Goal: Task Accomplishment & Management: Manage account settings

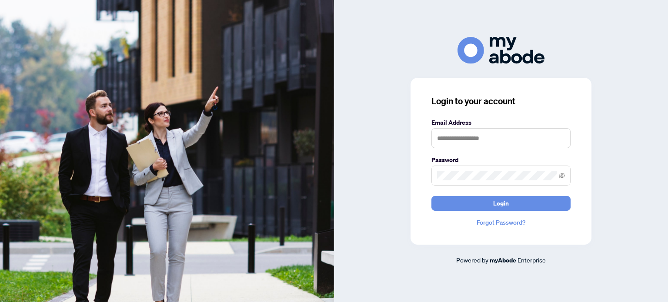
click at [552, 124] on label "Email Address" at bounding box center [501, 123] width 139 height 10
click at [539, 147] on input "text" at bounding box center [501, 138] width 139 height 20
type input "**********"
click at [432, 196] on button "Login" at bounding box center [501, 203] width 139 height 15
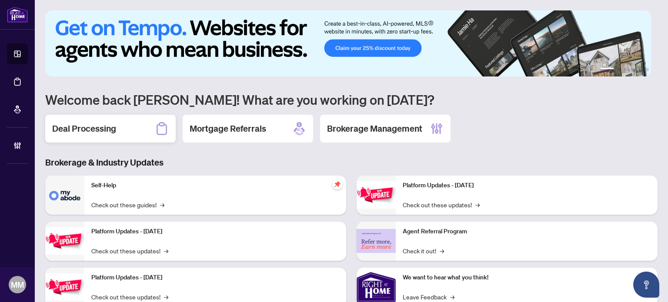
click at [158, 134] on icon at bounding box center [162, 129] width 14 height 14
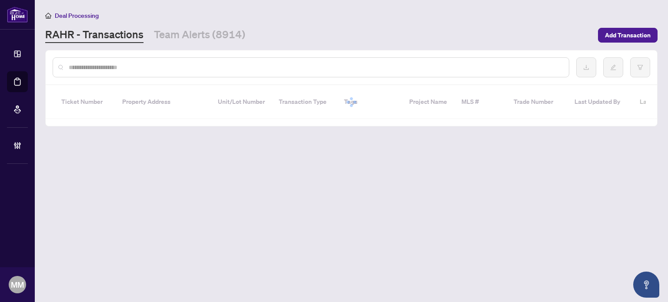
click at [337, 63] on input "text" at bounding box center [315, 68] width 493 height 10
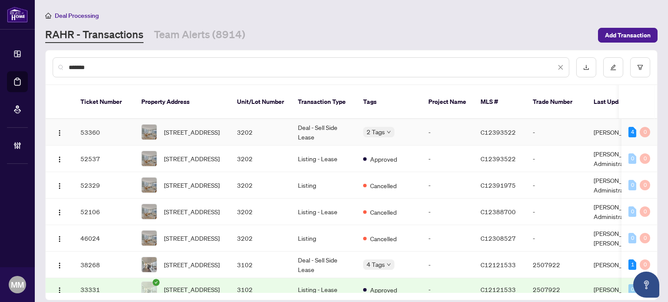
type input "******"
click at [353, 127] on td "Deal - Sell Side Lease" at bounding box center [323, 132] width 65 height 27
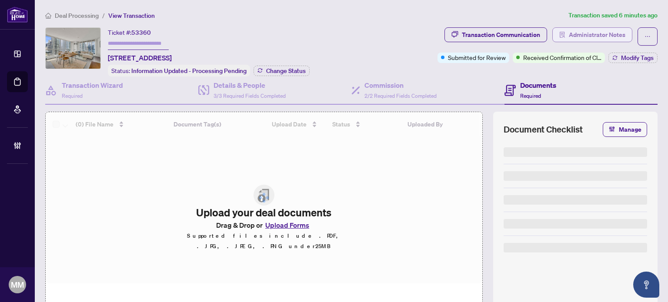
click at [595, 33] on span "Administrator Notes" at bounding box center [597, 35] width 57 height 14
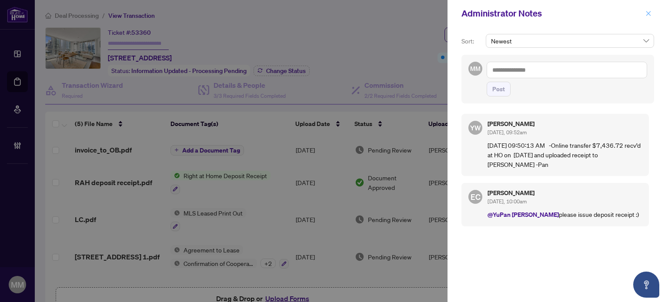
click at [646, 12] on icon "close" at bounding box center [649, 13] width 6 height 6
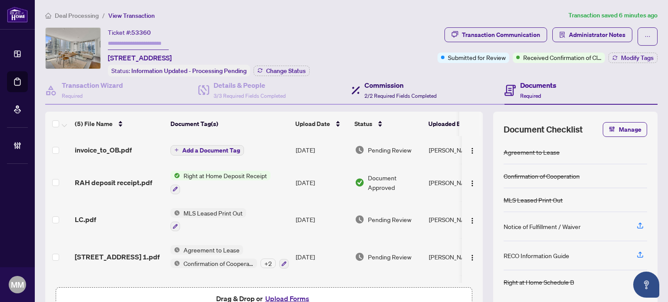
click at [369, 93] on span "2/2 Required Fields Completed" at bounding box center [401, 96] width 72 height 7
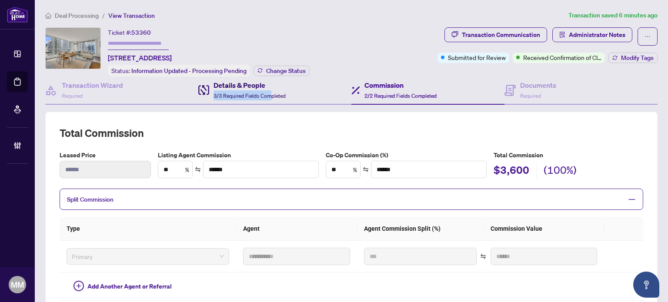
click at [271, 90] on div "Details & People 3/3 Required Fields Completed" at bounding box center [250, 90] width 72 height 20
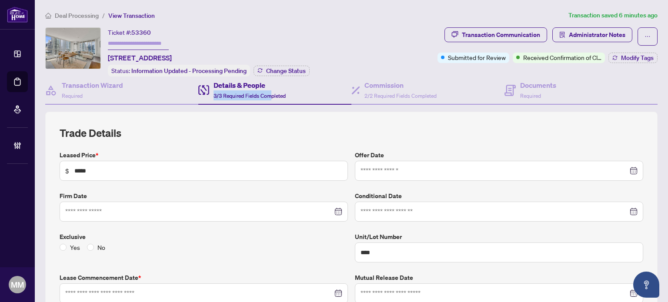
type input "**********"
click at [322, 49] on div "Ticket #: 53360 3202-8 York St, Toronto, Ontario M5J 2Y2, Canada Status: Inform…" at bounding box center [239, 51] width 389 height 49
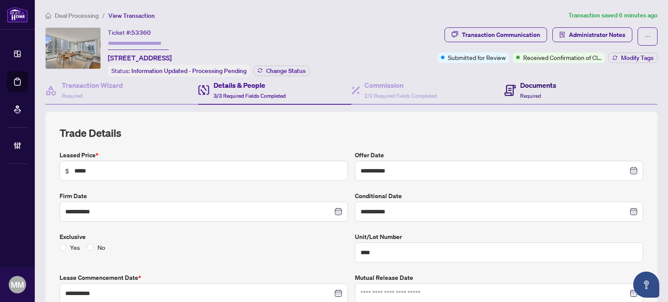
click at [520, 89] on div "Documents Required" at bounding box center [538, 90] width 36 height 20
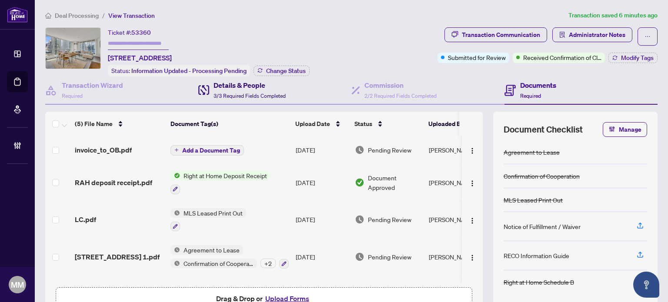
click at [254, 97] on div "Details & People 3/3 Required Fields Completed" at bounding box center [250, 90] width 72 height 20
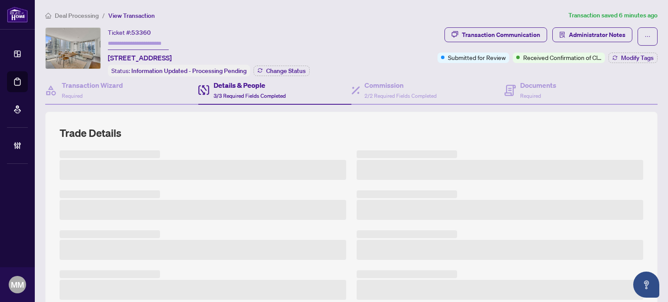
click at [417, 44] on div "Ticket #: 53360 3202-8 York St, Toronto, Ontario M5J 2Y2, Canada Status: Inform…" at bounding box center [239, 51] width 389 height 49
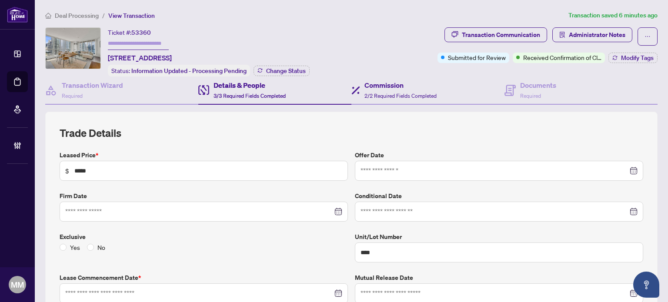
type input "**********"
drag, startPoint x: 383, startPoint y: 89, endPoint x: 558, endPoint y: 104, distance: 176.0
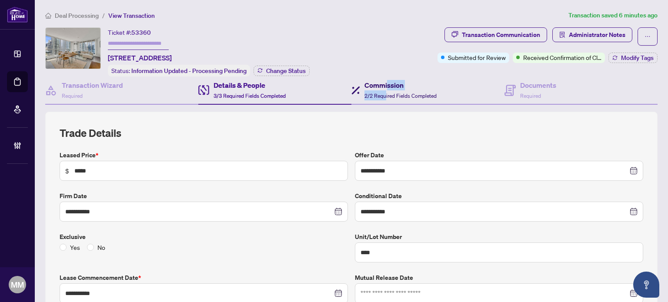
click at [382, 90] on div "Commission 2/2 Required Fields Completed" at bounding box center [401, 90] width 72 height 20
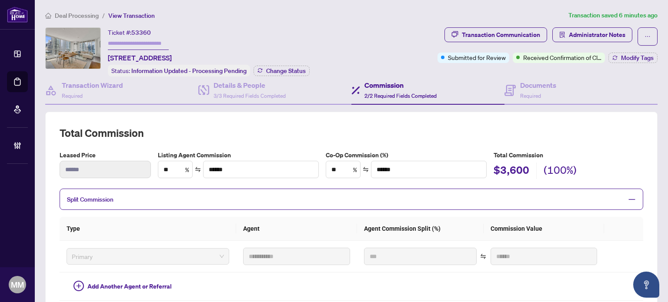
click at [391, 37] on div "Ticket #: 53360 3202-8 York St, Toronto, Ontario M5J 2Y2, Canada Status: Inform…" at bounding box center [239, 51] width 389 height 49
click at [583, 29] on span "Administrator Notes" at bounding box center [597, 35] width 57 height 14
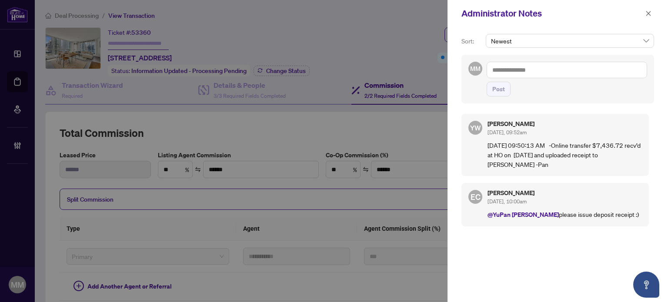
click at [567, 71] on textarea at bounding box center [567, 70] width 161 height 17
click at [650, 11] on icon "close" at bounding box center [649, 13] width 6 height 6
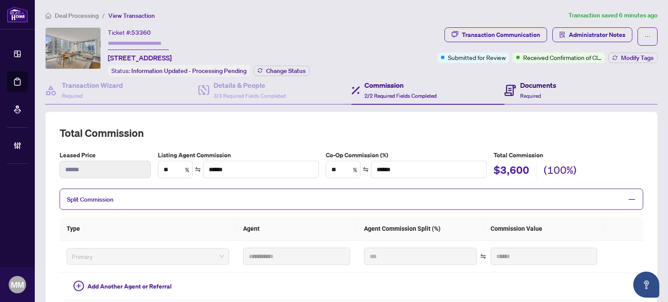
click at [544, 82] on h4 "Documents" at bounding box center [538, 85] width 36 height 10
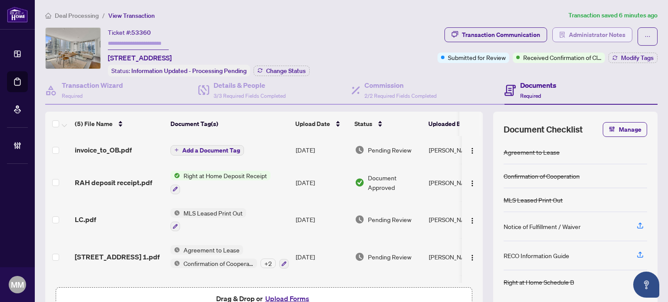
click at [572, 30] on span "Administrator Notes" at bounding box center [597, 35] width 57 height 14
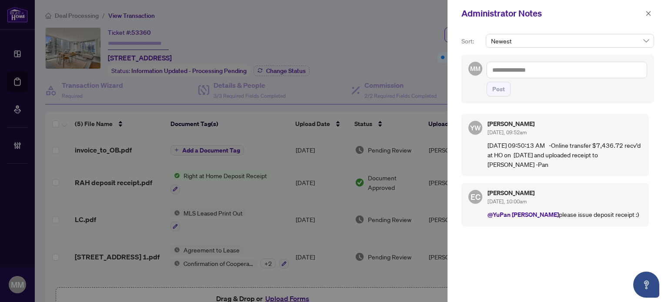
click at [550, 74] on textarea at bounding box center [567, 70] width 161 height 17
click at [639, 16] on div "Administrator Notes" at bounding box center [552, 13] width 181 height 13
click at [643, 13] on div "Administrator Notes" at bounding box center [552, 13] width 181 height 13
click at [646, 11] on icon "close" at bounding box center [649, 13] width 6 height 6
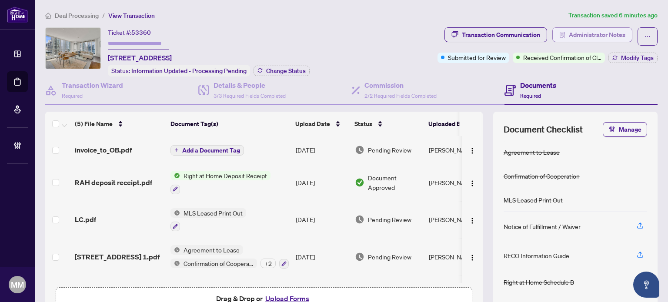
click at [596, 41] on span "Administrator Notes" at bounding box center [597, 35] width 57 height 14
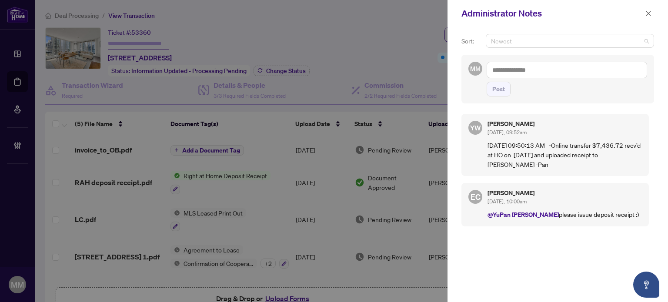
click at [593, 42] on span "Newest" at bounding box center [570, 40] width 158 height 13
click at [583, 12] on div "Administrator Notes" at bounding box center [552, 13] width 181 height 13
click at [556, 68] on textarea at bounding box center [567, 70] width 161 height 17
click at [549, 68] on textarea at bounding box center [567, 70] width 161 height 17
drag, startPoint x: 649, startPoint y: 15, endPoint x: 638, endPoint y: 17, distance: 11.1
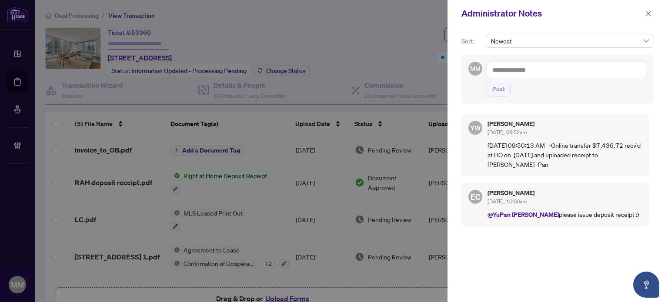
click at [648, 14] on icon "close" at bounding box center [649, 13] width 6 height 6
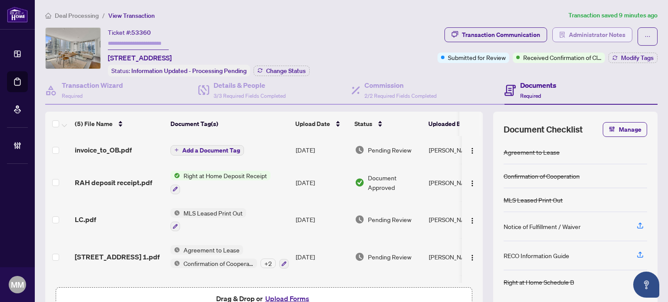
click at [559, 30] on span "button" at bounding box center [562, 35] width 6 height 14
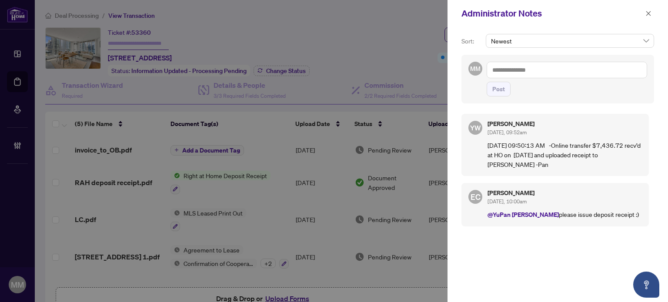
click at [553, 67] on textarea at bounding box center [567, 70] width 161 height 17
click at [646, 17] on span "button" at bounding box center [649, 14] width 6 height 14
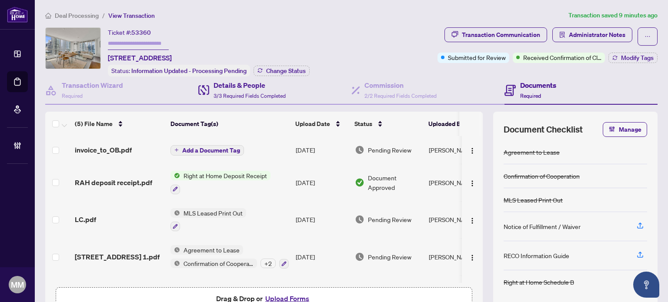
click at [300, 91] on div "Details & People 3/3 Required Fields Completed" at bounding box center [274, 91] width 153 height 28
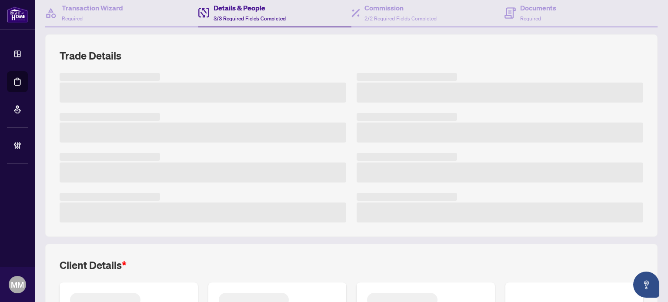
scroll to position [87, 0]
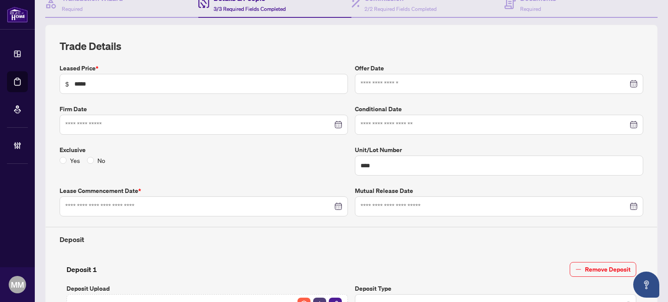
type input "**********"
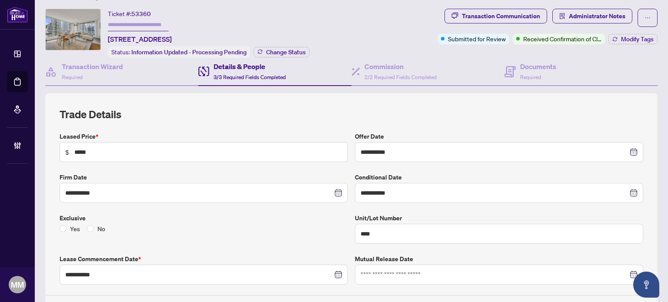
scroll to position [0, 0]
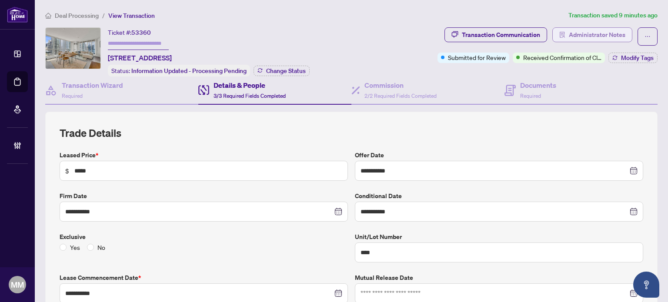
click at [576, 38] on span "Administrator Notes" at bounding box center [597, 35] width 57 height 14
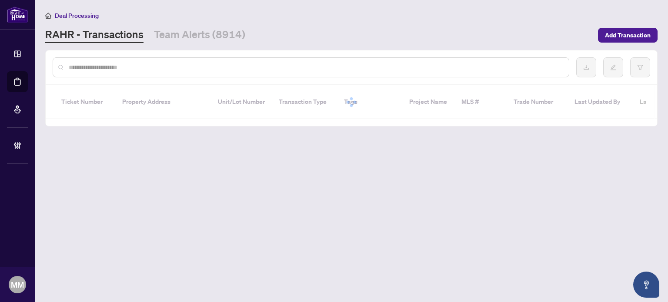
click at [146, 63] on input "text" at bounding box center [315, 68] width 493 height 10
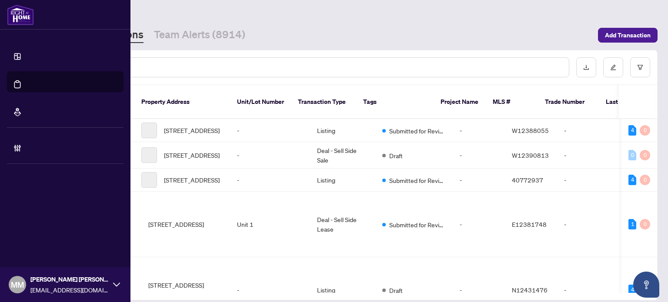
type input "*"
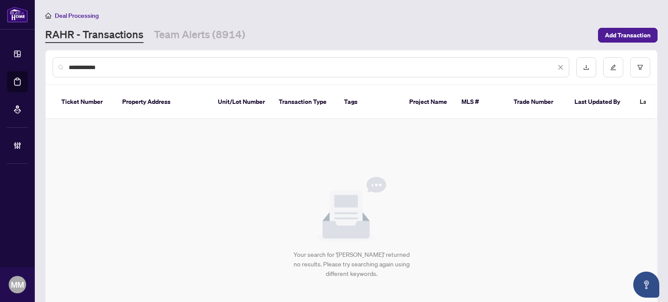
click at [90, 64] on input "**********" at bounding box center [312, 68] width 487 height 10
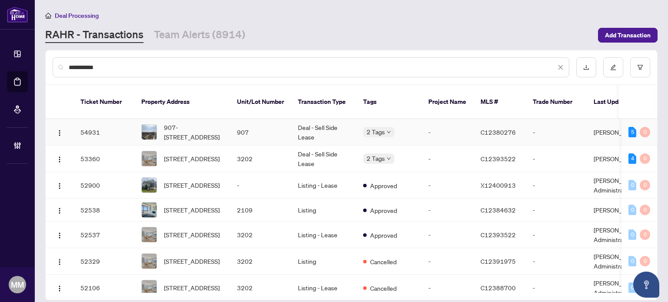
type input "**********"
click at [230, 123] on td "907" at bounding box center [260, 132] width 61 height 27
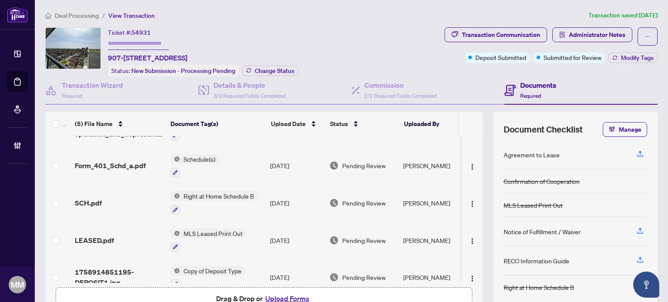
scroll to position [39, 0]
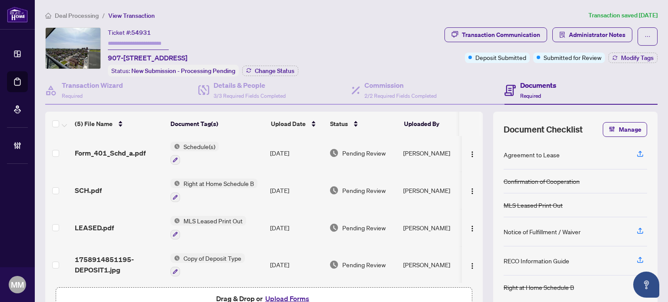
click at [298, 257] on td "[DATE]" at bounding box center [296, 265] width 59 height 37
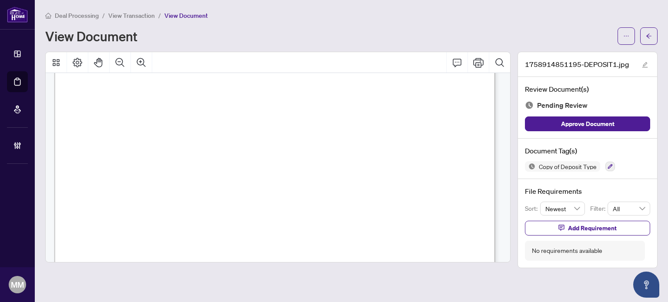
scroll to position [305, 0]
click at [647, 41] on span "button" at bounding box center [649, 36] width 6 height 14
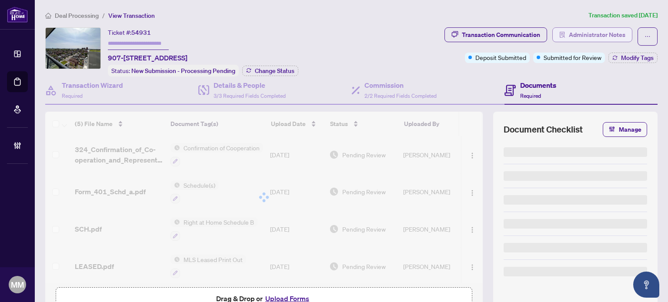
click at [601, 36] on span "Administrator Notes" at bounding box center [597, 35] width 57 height 14
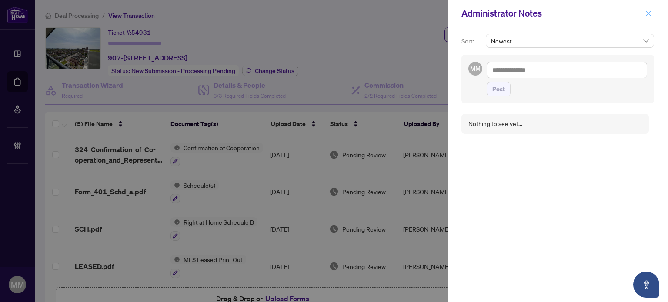
click at [645, 11] on button "button" at bounding box center [648, 13] width 11 height 10
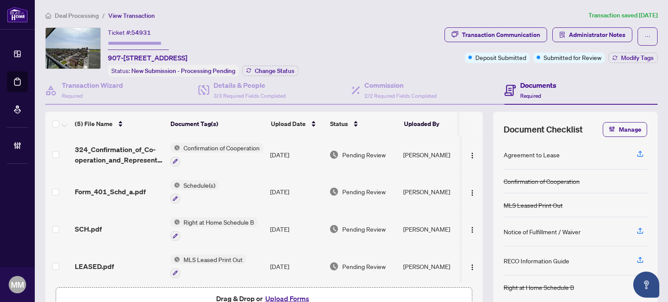
scroll to position [39, 0]
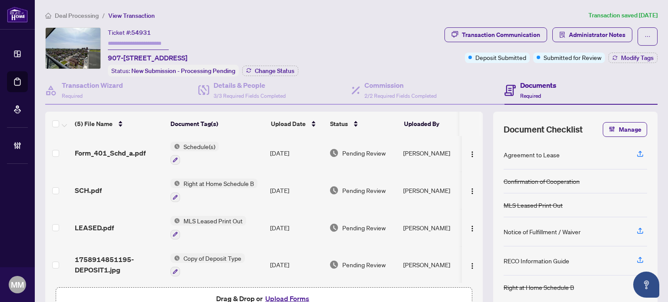
click at [283, 258] on td "[DATE]" at bounding box center [296, 265] width 59 height 37
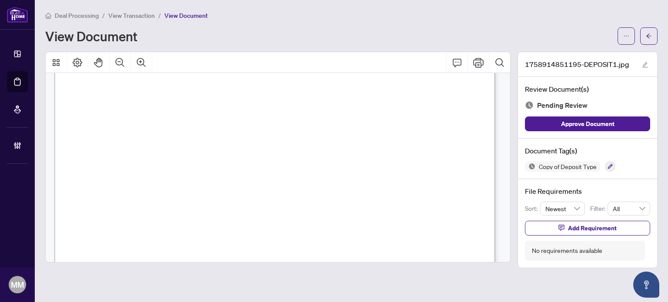
scroll to position [305, 0]
click at [650, 30] on span "button" at bounding box center [649, 36] width 6 height 14
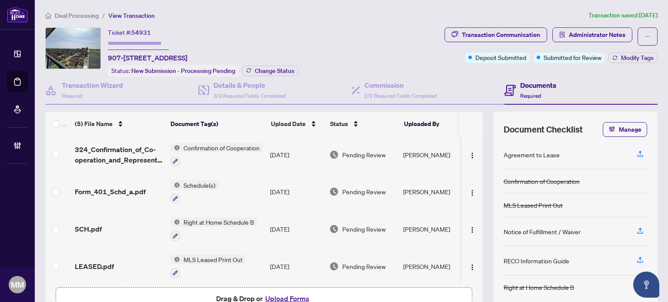
click at [86, 15] on span "Deal Processing" at bounding box center [77, 16] width 44 height 8
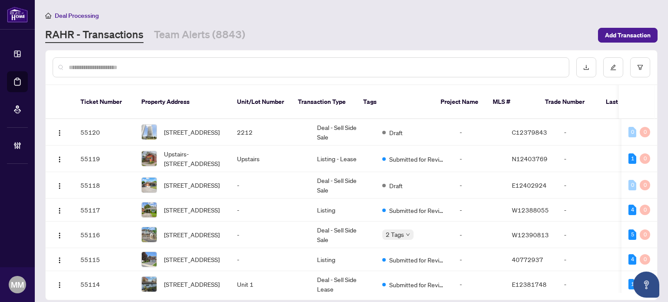
click at [517, 64] on input "text" at bounding box center [315, 68] width 493 height 10
click at [537, 69] on input "text" at bounding box center [315, 68] width 493 height 10
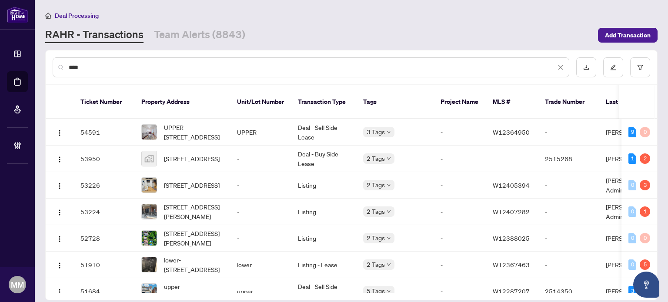
type input "****"
click at [557, 63] on span "****" at bounding box center [316, 68] width 495 height 10
click at [211, 40] on link "Team Alerts (8843)" at bounding box center [199, 35] width 91 height 16
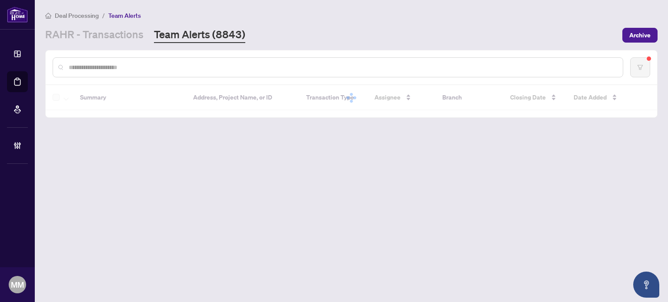
click at [367, 66] on input "text" at bounding box center [342, 68] width 547 height 10
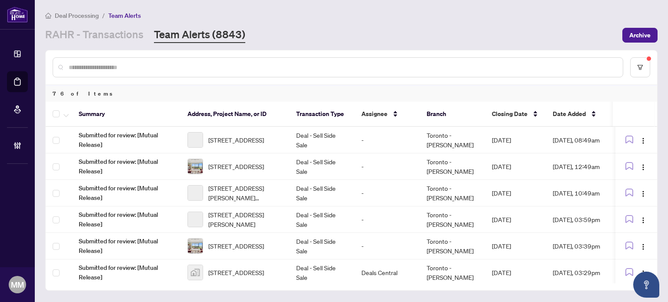
click at [629, 59] on div at bounding box center [352, 67] width 612 height 34
click at [640, 65] on icon "filter" at bounding box center [640, 67] width 6 height 6
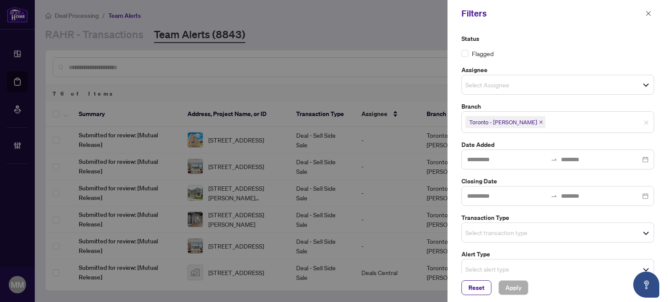
scroll to position [80, 0]
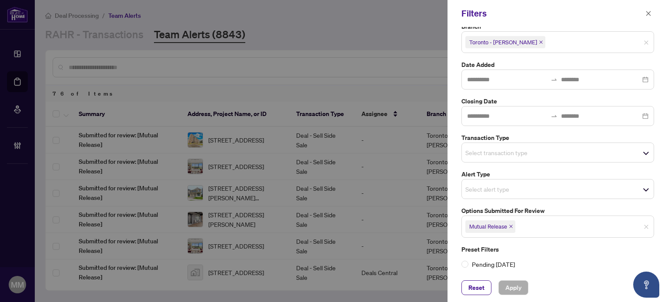
click at [587, 273] on div "Status Flagged Assignee Select Assignee Branch Toronto - Don Mills Date Added C…" at bounding box center [558, 150] width 221 height 247
click at [649, 11] on icon "close" at bounding box center [649, 13] width 6 height 6
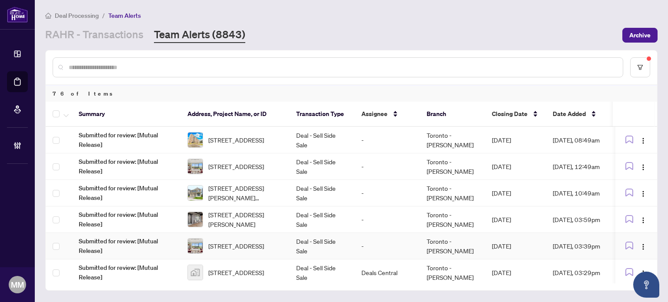
click at [532, 253] on td "[DATE]" at bounding box center [515, 246] width 61 height 27
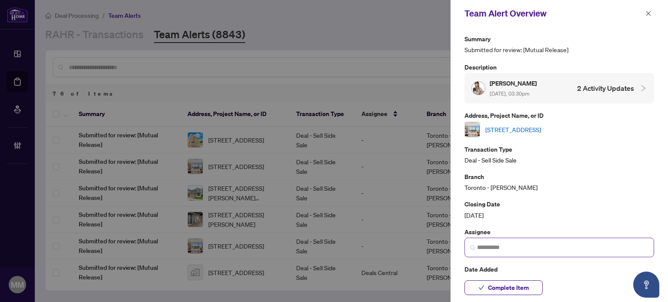
drag, startPoint x: 576, startPoint y: 241, endPoint x: 571, endPoint y: 238, distance: 6.2
click at [576, 241] on span at bounding box center [560, 248] width 190 height 20
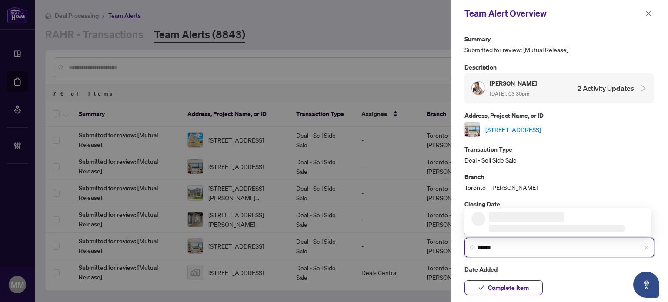
click at [568, 226] on li at bounding box center [557, 228] width 136 height 7
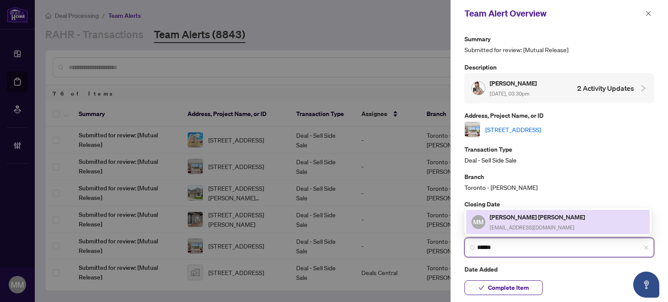
click at [555, 219] on h5 "[PERSON_NAME] [PERSON_NAME]" at bounding box center [538, 217] width 97 height 10
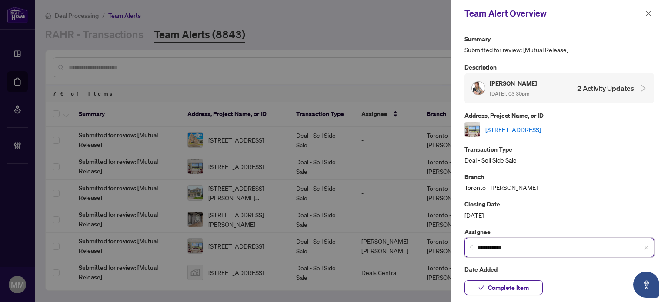
type input "**********"
click at [541, 126] on link "[STREET_ADDRESS]" at bounding box center [513, 130] width 56 height 10
click at [646, 13] on icon "close" at bounding box center [649, 13] width 6 height 6
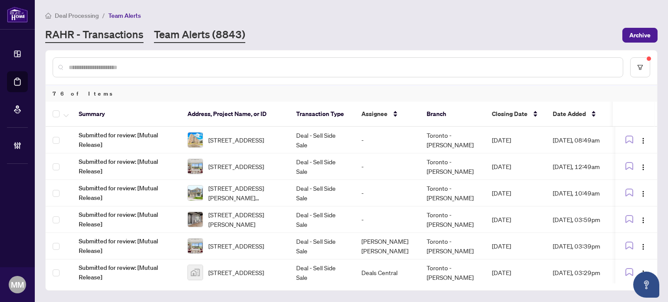
click at [138, 40] on link "RAHR - Transactions" at bounding box center [94, 35] width 98 height 16
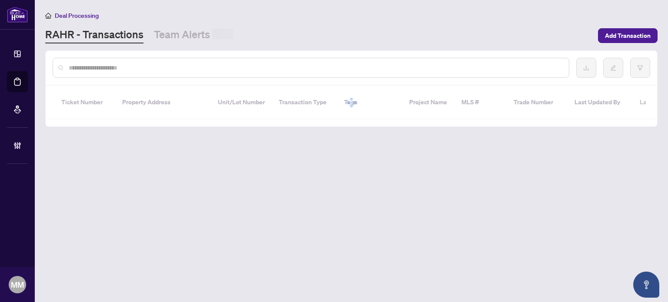
click at [151, 71] on input "text" at bounding box center [315, 68] width 493 height 10
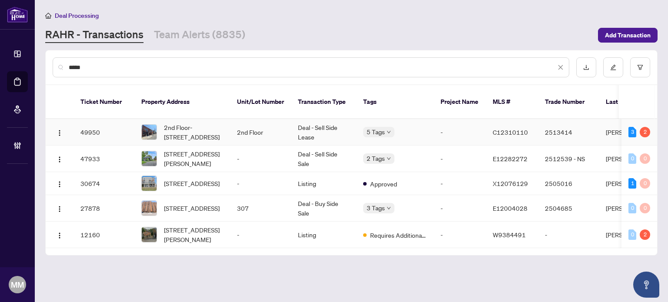
type input "*****"
click at [104, 119] on td "49950" at bounding box center [104, 132] width 61 height 27
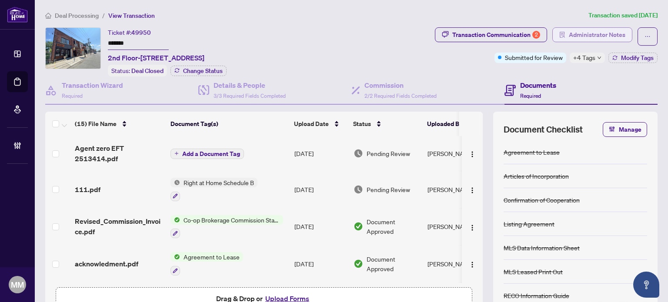
click at [598, 33] on span "Administrator Notes" at bounding box center [597, 35] width 57 height 14
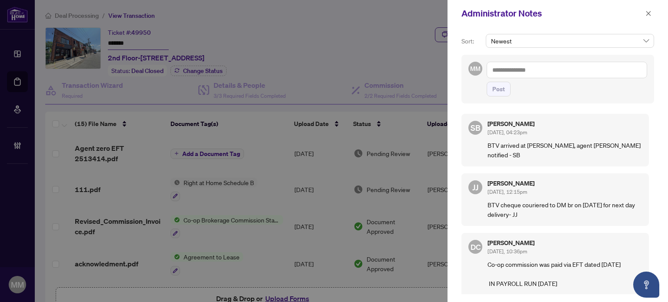
click at [593, 62] on textarea at bounding box center [567, 70] width 161 height 17
drag, startPoint x: 592, startPoint y: 61, endPoint x: 495, endPoint y: 107, distance: 107.4
click at [489, 111] on div "SB Shelly Barry Sep/26/2025, 04:23pm BTV arrived at DM branch, agent Ali Pajang…" at bounding box center [558, 202] width 193 height 186
click at [549, 75] on textarea "**********" at bounding box center [567, 70] width 161 height 17
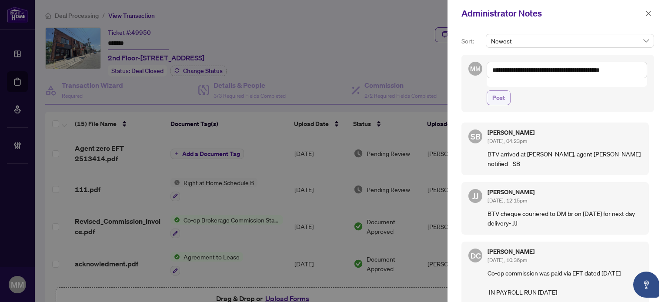
type textarea "**********"
click at [506, 92] on button "Post" at bounding box center [499, 97] width 24 height 15
click at [649, 13] on icon "close" at bounding box center [649, 13] width 6 height 6
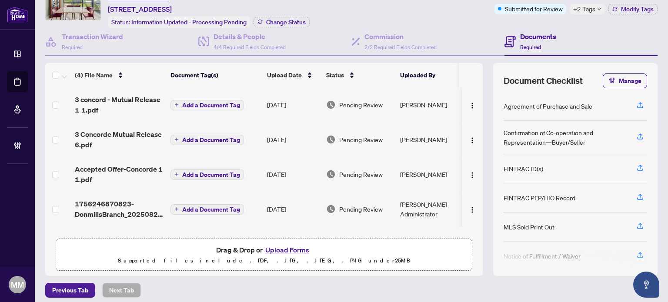
scroll to position [52, 0]
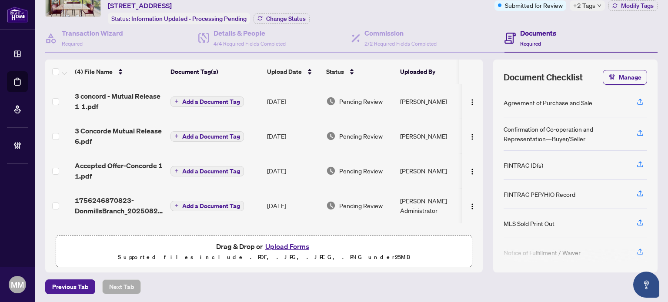
click at [393, 207] on td "Pending Review" at bounding box center [360, 205] width 74 height 35
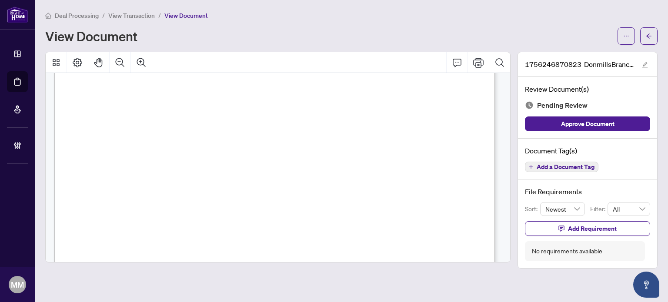
scroll to position [348, 0]
click at [639, 42] on div at bounding box center [638, 35] width 40 height 17
click at [642, 40] on button "button" at bounding box center [648, 35] width 17 height 17
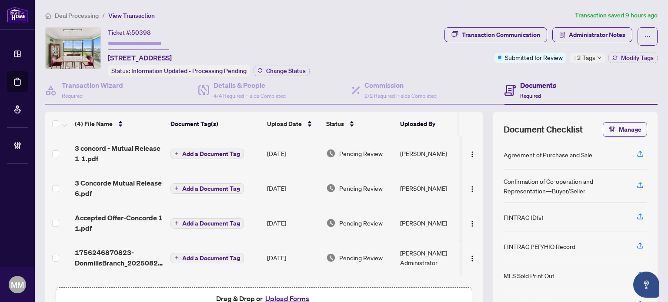
click at [286, 215] on td "Aug/26/2025" at bounding box center [293, 223] width 59 height 35
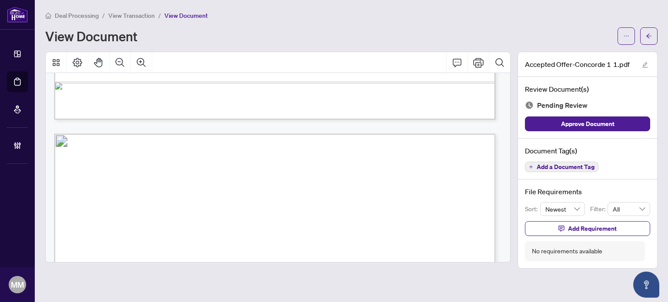
scroll to position [1175, 0]
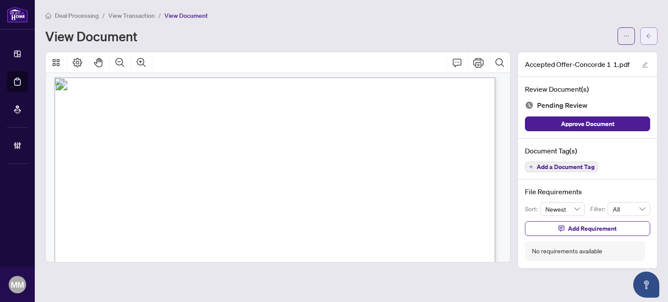
click at [656, 39] on button "button" at bounding box center [648, 35] width 17 height 17
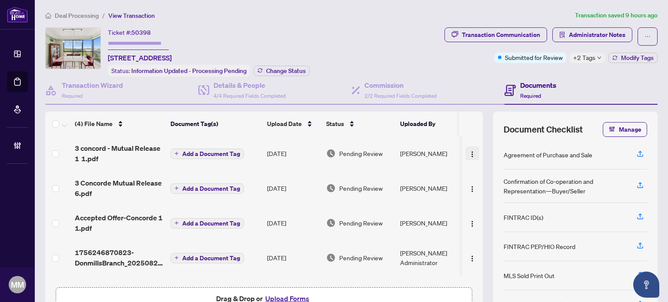
click at [469, 151] on img "button" at bounding box center [472, 154] width 7 height 7
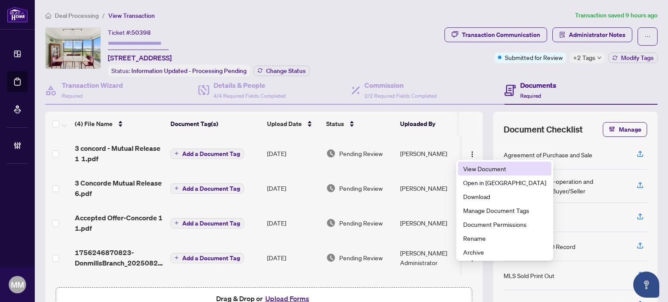
click at [470, 169] on span "View Document" at bounding box center [504, 169] width 83 height 10
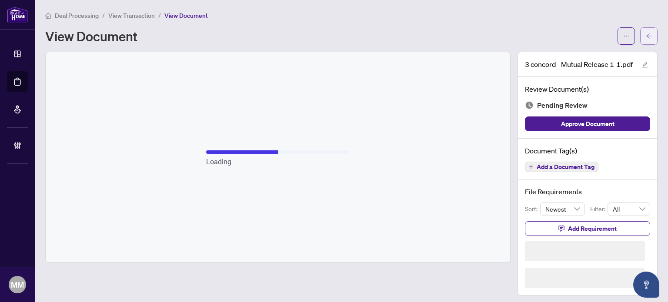
click at [643, 33] on button "button" at bounding box center [648, 35] width 17 height 17
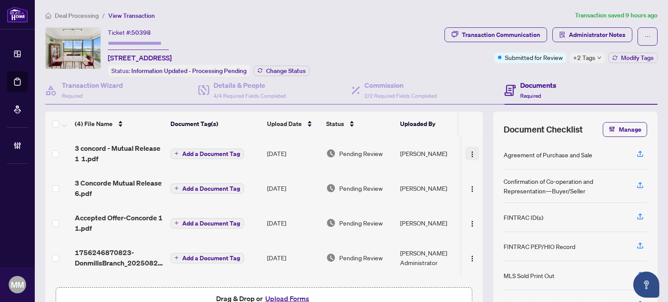
click at [469, 153] on img "button" at bounding box center [472, 154] width 7 height 7
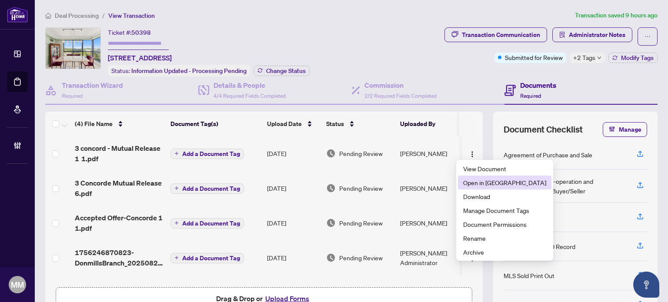
click at [499, 185] on span "Open in New Tab" at bounding box center [504, 183] width 83 height 10
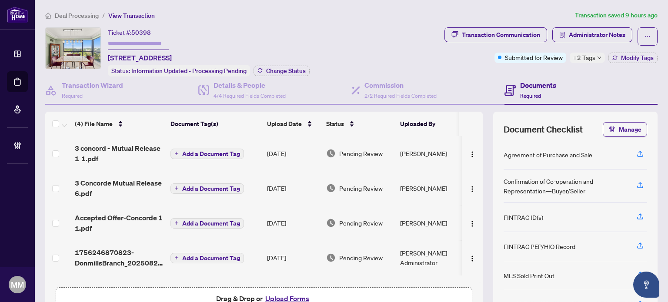
click at [291, 221] on td "Aug/26/2025" at bounding box center [293, 223] width 59 height 35
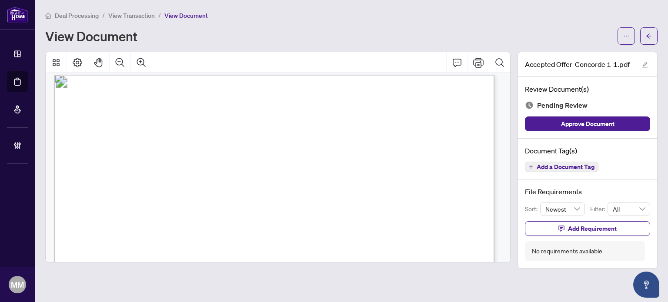
scroll to position [39, 0]
click at [643, 36] on button "button" at bounding box center [648, 35] width 17 height 17
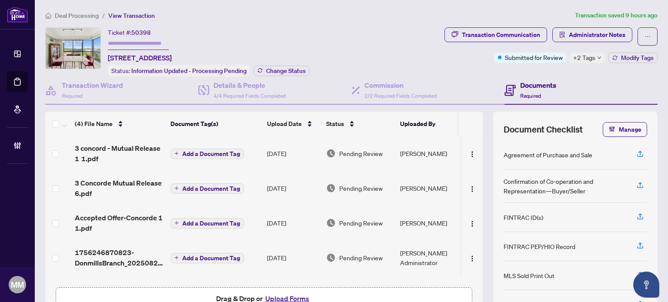
click at [390, 251] on td "Pending Review" at bounding box center [360, 258] width 74 height 35
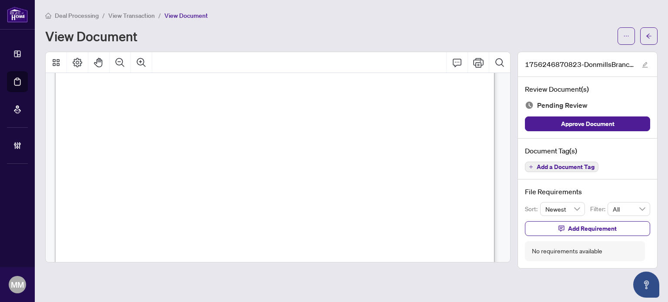
scroll to position [131, 0]
click at [650, 39] on span "button" at bounding box center [649, 36] width 6 height 14
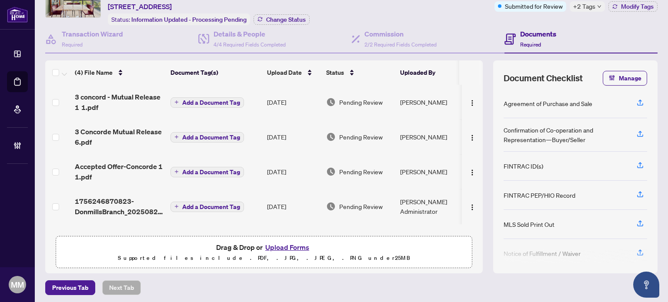
scroll to position [52, 0]
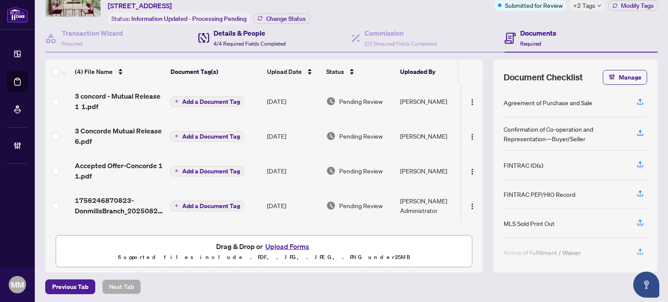
drag, startPoint x: 232, startPoint y: 33, endPoint x: 245, endPoint y: 27, distance: 13.7
click at [232, 32] on h4 "Details & People" at bounding box center [250, 33] width 72 height 10
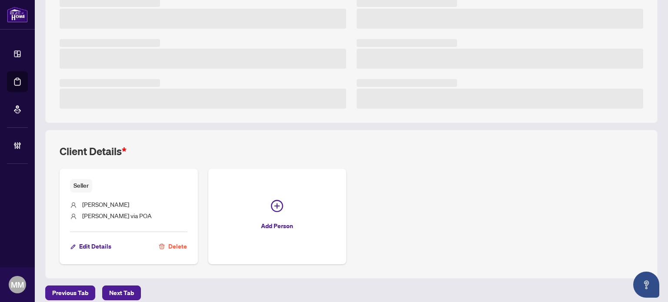
scroll to position [197, 0]
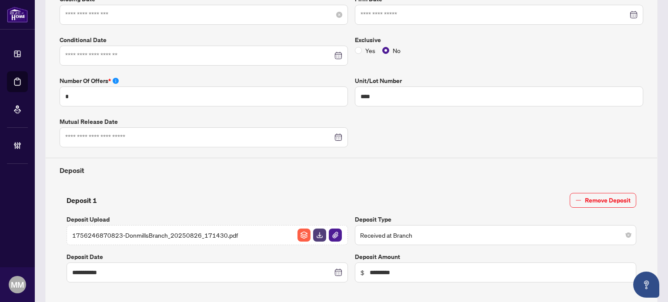
type input "**********"
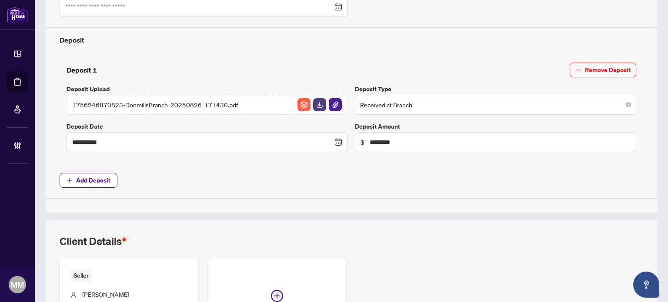
scroll to position [0, 0]
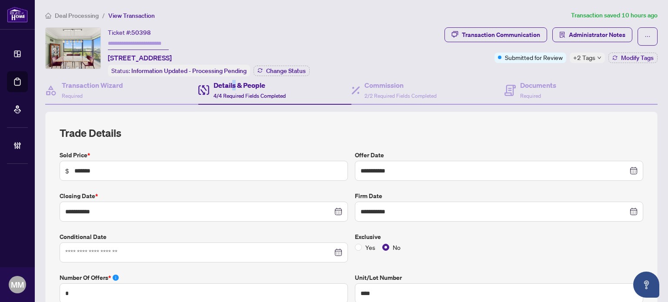
drag, startPoint x: 587, startPoint y: 274, endPoint x: 589, endPoint y: 221, distance: 54.0
click at [587, 274] on label "Unit/Lot Number" at bounding box center [499, 278] width 288 height 10
drag, startPoint x: 550, startPoint y: -17, endPoint x: 537, endPoint y: -53, distance: 38.4
click at [520, 94] on span "Required" at bounding box center [530, 96] width 21 height 7
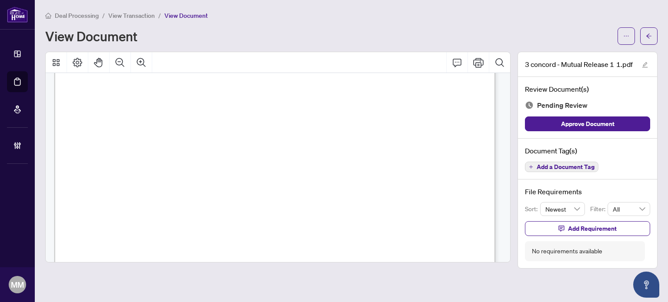
scroll to position [174, 0]
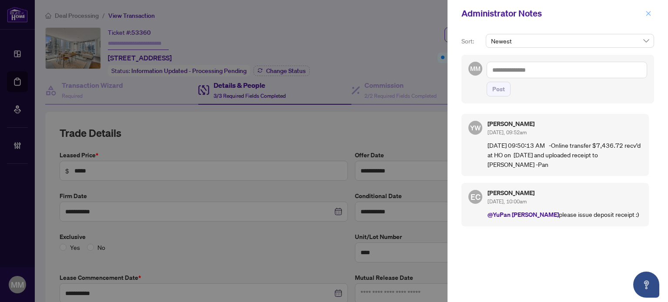
click at [648, 18] on span "button" at bounding box center [649, 14] width 6 height 14
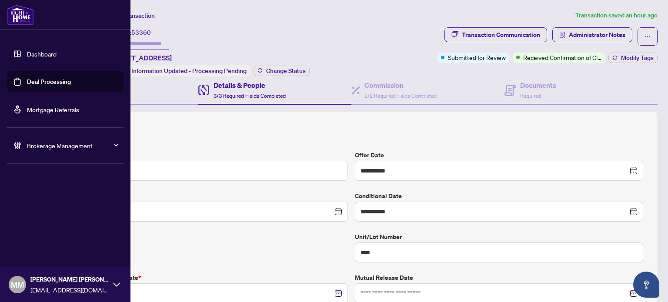
drag, startPoint x: 48, startPoint y: 146, endPoint x: 29, endPoint y: 201, distance: 58.5
click at [30, 202] on div "Dashboard Deal Processing Mortgage Referrals Brokerage Management MM Maegan Mar…" at bounding box center [65, 151] width 131 height 302
click at [64, 147] on span "Brokerage Management" at bounding box center [72, 146] width 90 height 10
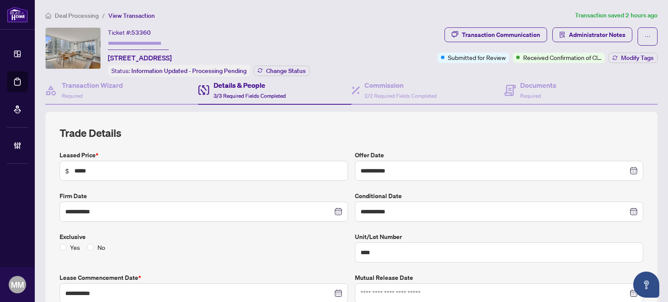
click at [79, 12] on span "Deal Processing" at bounding box center [77, 16] width 44 height 8
type input "**********"
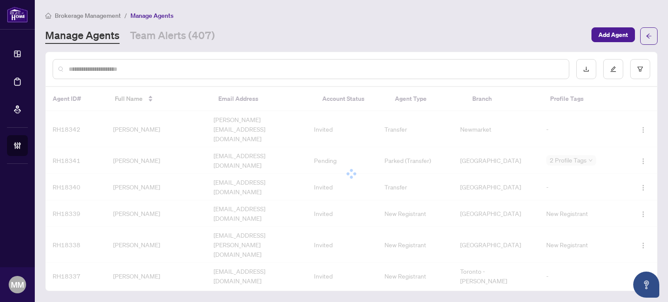
click at [322, 67] on input "text" at bounding box center [315, 69] width 493 height 10
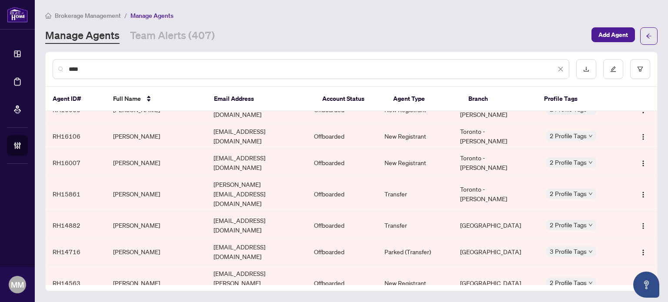
scroll to position [256, 0]
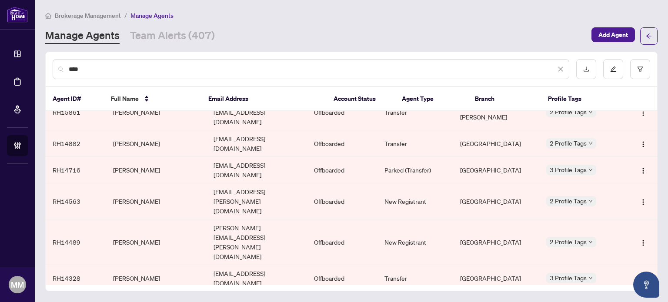
click at [304, 71] on input "****" at bounding box center [312, 69] width 487 height 10
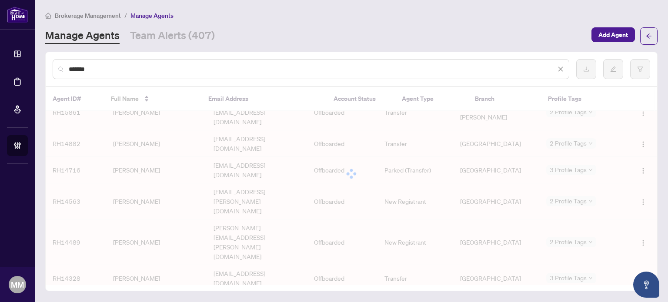
scroll to position [0, 0]
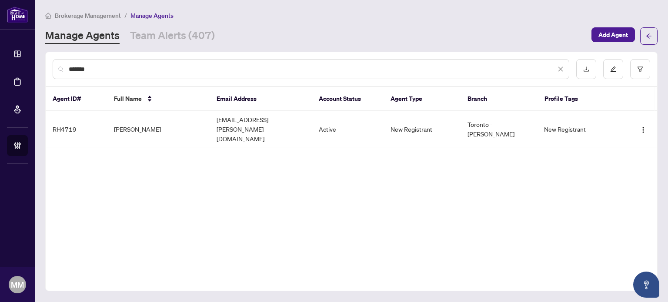
type input "*******"
click at [335, 107] on th "Account Status" at bounding box center [348, 99] width 72 height 24
click at [334, 127] on td "Active" at bounding box center [348, 129] width 72 height 36
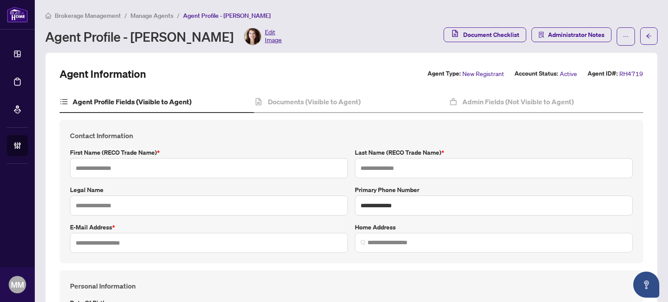
type input "****"
type input "**********"
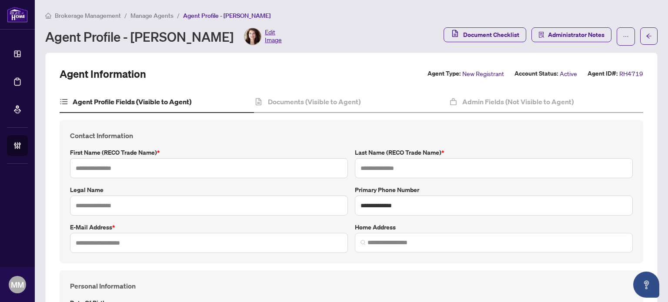
type input "*********"
type input "**********"
type input "*****"
type input "**********"
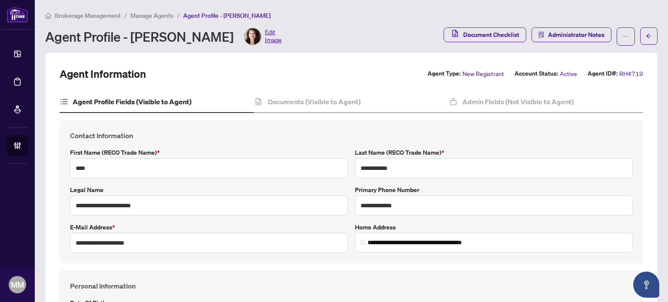
type input "**********"
type input "*"
type input "**********"
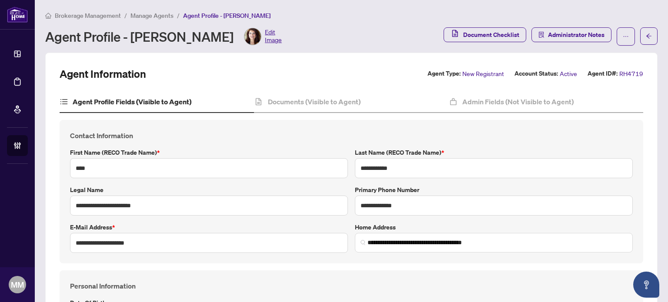
type input "*******"
type input "**********"
type input "****"
type input "**********"
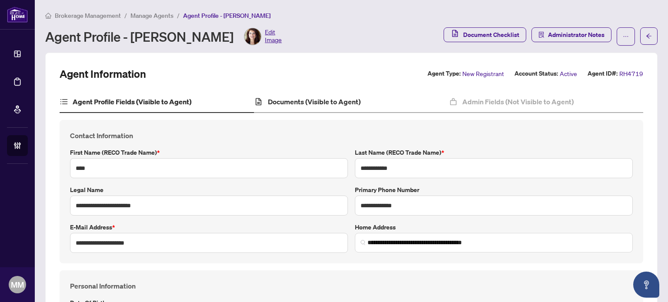
click at [324, 92] on div "Documents (Visible to Agent)" at bounding box center [351, 102] width 194 height 22
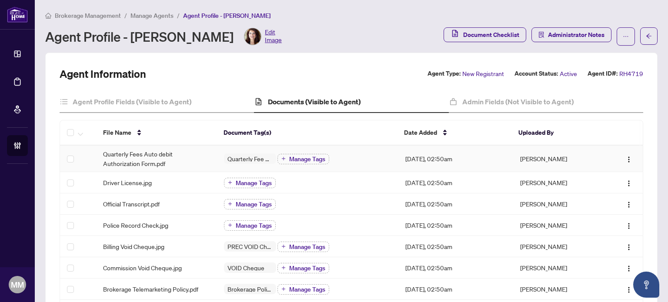
click at [335, 151] on td "Aug/04/2025, 02:50am" at bounding box center [455, 159] width 115 height 27
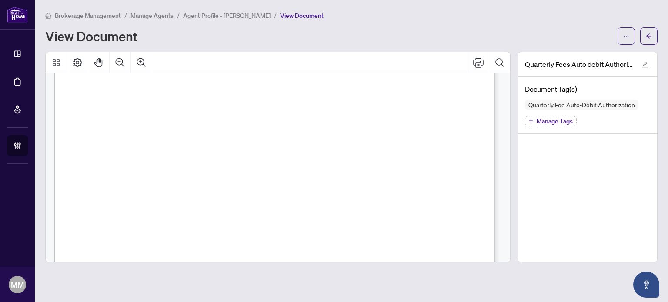
scroll to position [348, 0]
click at [335, 31] on button "button" at bounding box center [648, 35] width 17 height 17
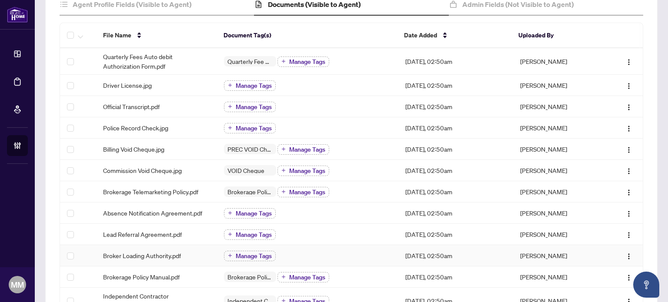
scroll to position [87, 0]
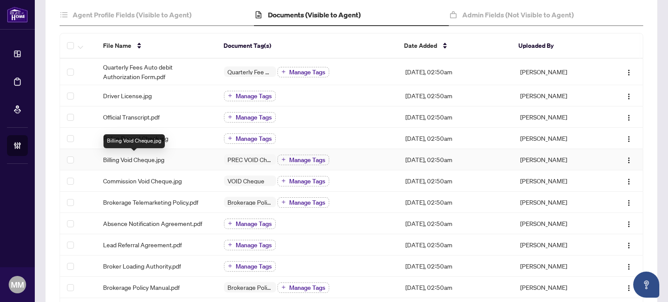
click at [127, 155] on span "Billing Void Cheque.jpg" at bounding box center [133, 160] width 61 height 10
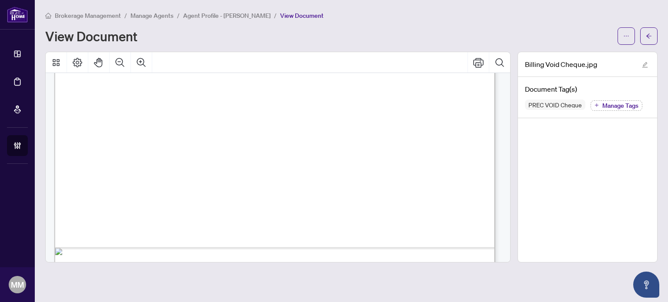
scroll to position [348, 0]
click at [335, 33] on button "button" at bounding box center [648, 35] width 17 height 17
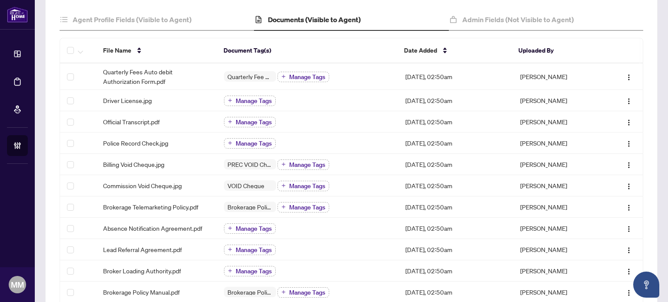
scroll to position [87, 0]
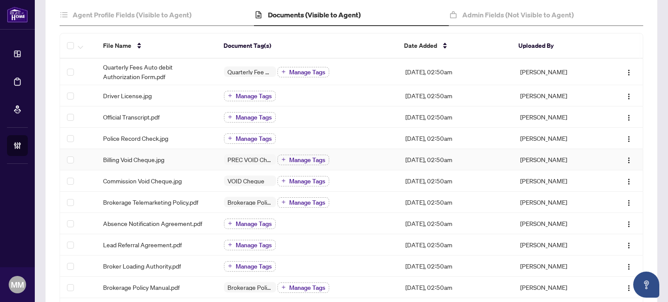
click at [335, 151] on td "Aug/04/2025, 02:50am" at bounding box center [455, 159] width 115 height 21
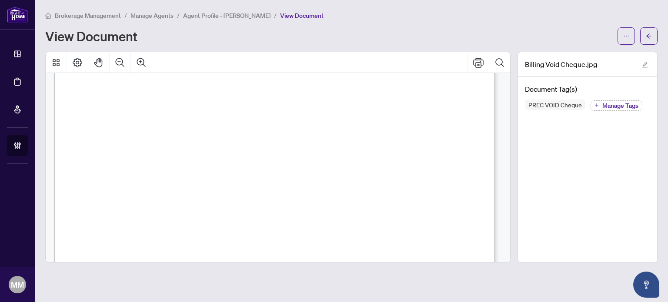
scroll to position [451, 0]
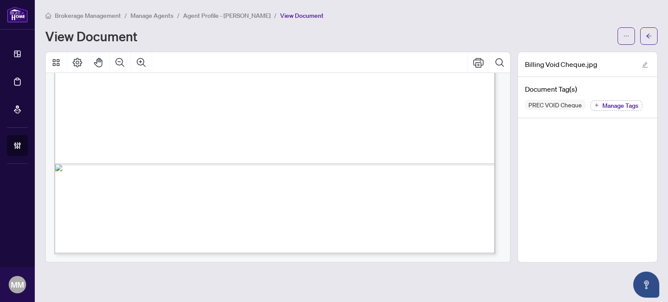
click at [335, 29] on button "button" at bounding box center [648, 35] width 17 height 17
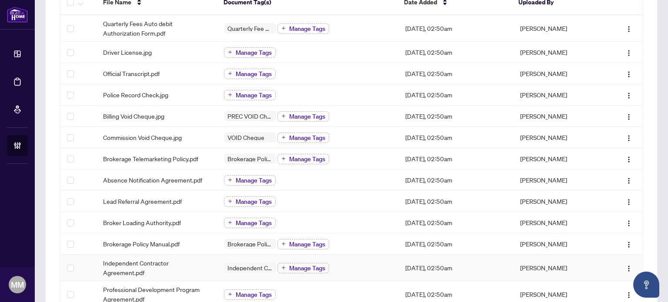
scroll to position [44, 0]
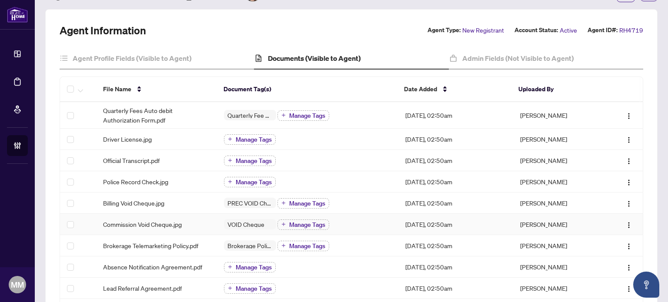
click at [335, 215] on td "VOID Cheque Manage Tags" at bounding box center [307, 224] width 181 height 21
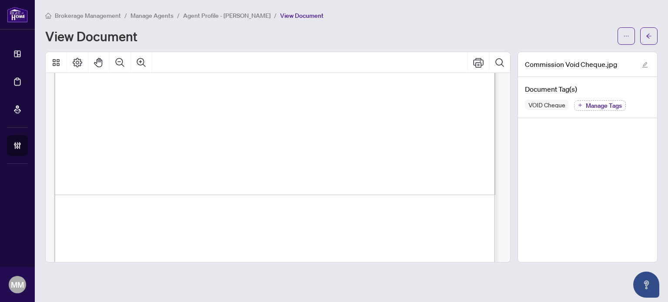
scroll to position [451, 0]
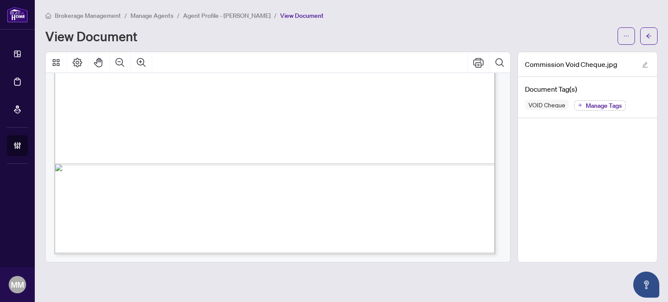
click at [335, 29] on span "button" at bounding box center [649, 36] width 6 height 14
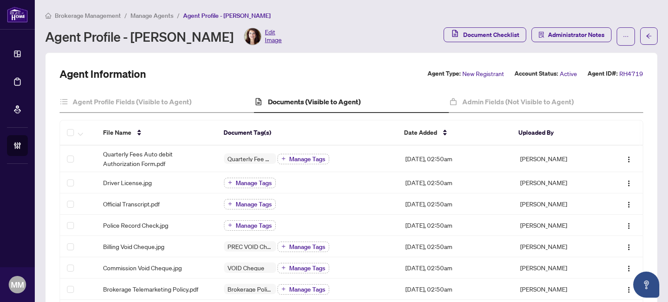
click at [151, 13] on span "Manage Agents" at bounding box center [152, 16] width 43 height 8
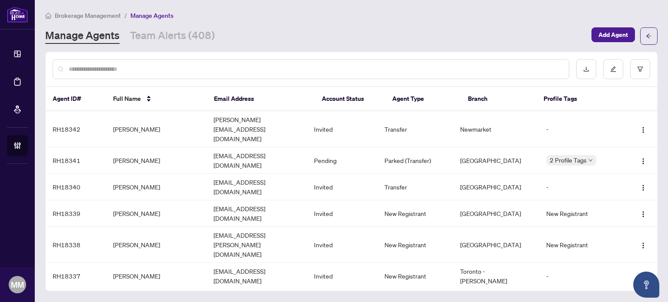
click at [223, 70] on input "text" at bounding box center [315, 69] width 493 height 10
type input "****"
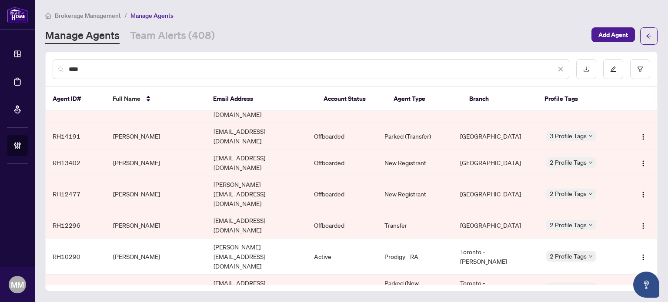
scroll to position [174, 0]
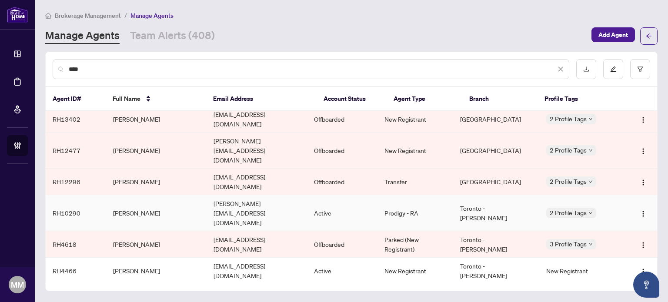
click at [197, 195] on td "Dana Yatsun" at bounding box center [156, 213] width 100 height 36
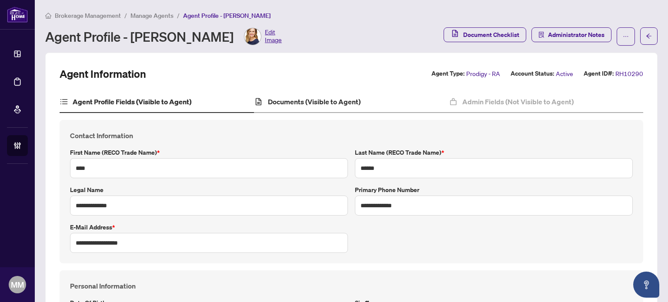
type input "****"
type input "**********"
click at [335, 110] on div "Documents (Visible to Agent)" at bounding box center [351, 102] width 194 height 22
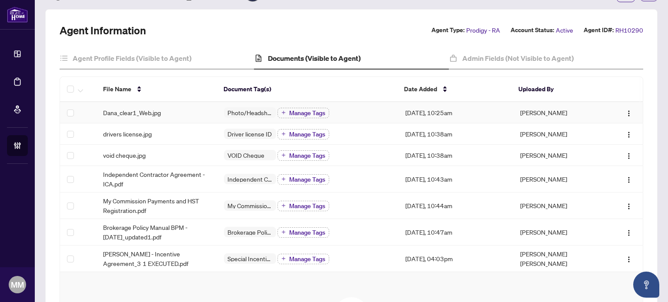
scroll to position [87, 0]
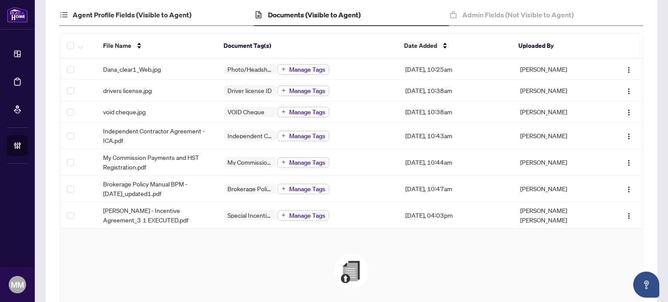
click at [165, 20] on div "Agent Profile Fields (Visible to Agent)" at bounding box center [157, 15] width 194 height 22
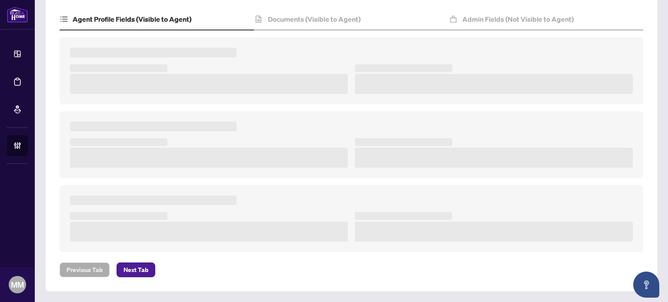
scroll to position [82, 0]
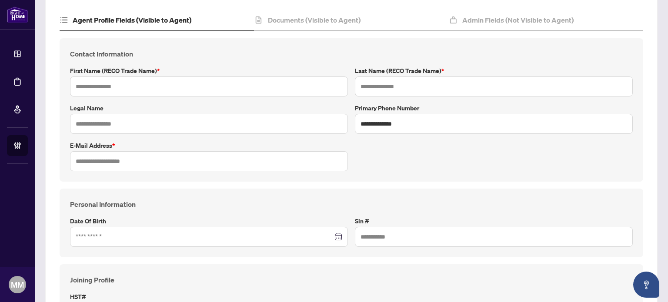
type input "****"
type input "******"
type input "**********"
type input "*********"
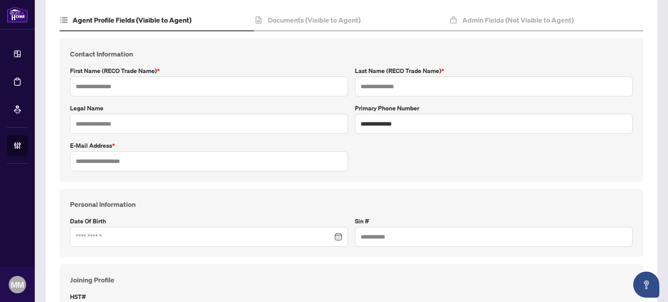
type input "**********"
type input "*******"
type input "****"
type input "**********"
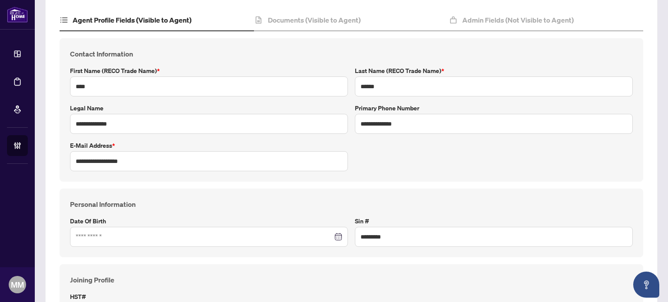
scroll to position [87, 0]
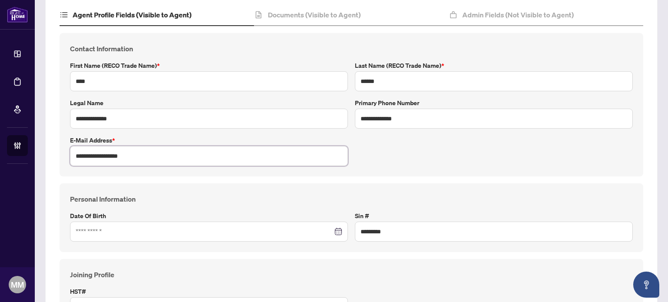
drag, startPoint x: 167, startPoint y: 154, endPoint x: 0, endPoint y: 147, distance: 167.6
click at [0, 147] on div "**********" at bounding box center [334, 151] width 668 height 302
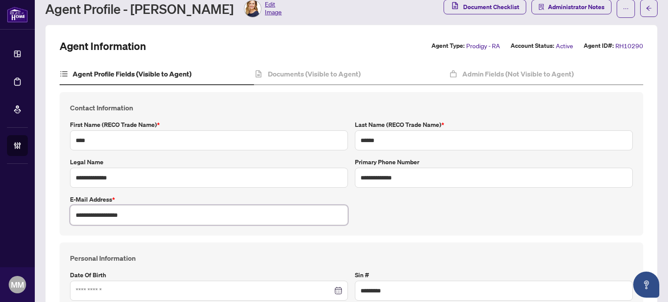
scroll to position [0, 0]
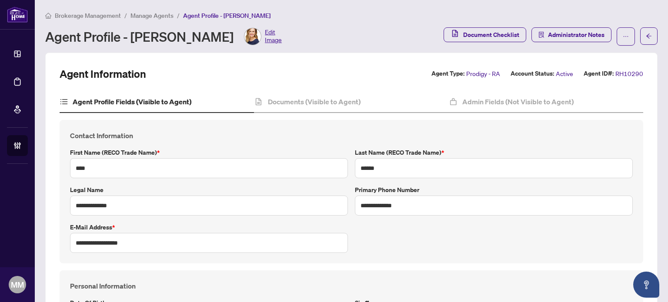
click at [142, 17] on span "Manage Agents" at bounding box center [152, 16] width 43 height 8
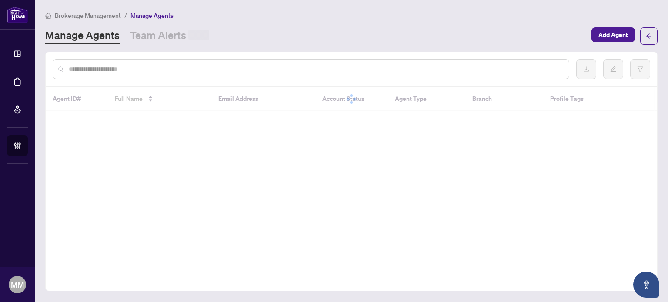
click at [151, 72] on input "text" at bounding box center [315, 69] width 493 height 10
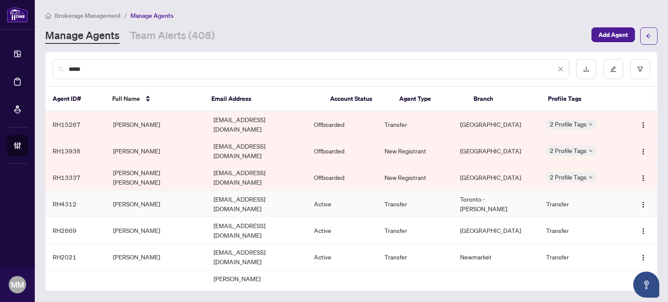
type input "*****"
click at [176, 191] on td "Ken Malekzai" at bounding box center [156, 204] width 100 height 27
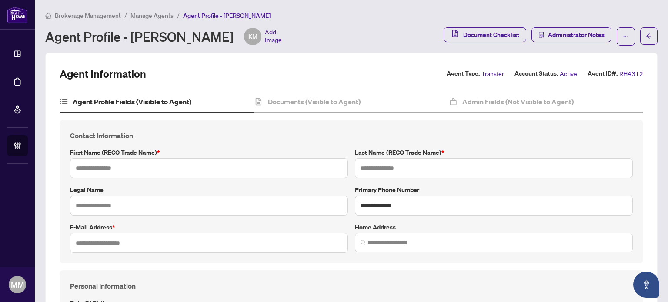
type input "***"
type input "********"
type input "**********"
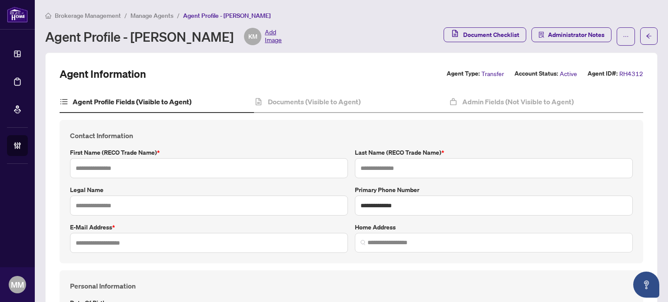
type input "*********"
type input "*"
type input "*******"
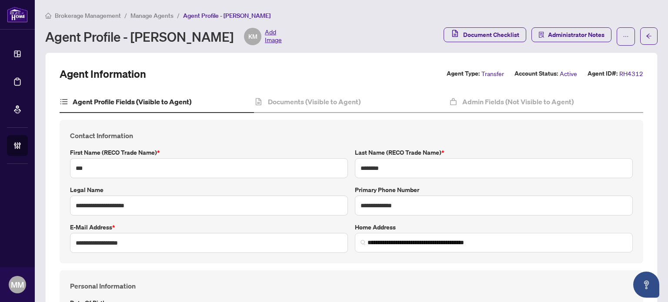
type input "**********"
type input "****"
type input "**********"
click at [283, 131] on h4 "Contact Information" at bounding box center [351, 136] width 563 height 10
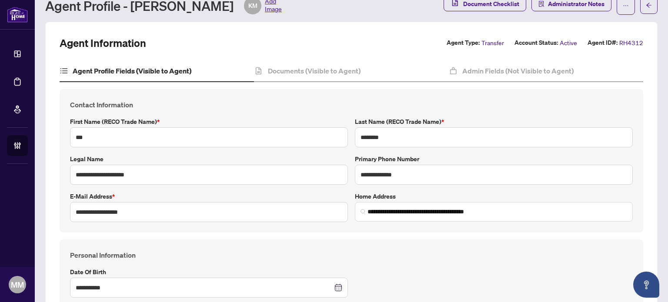
scroll to position [44, 0]
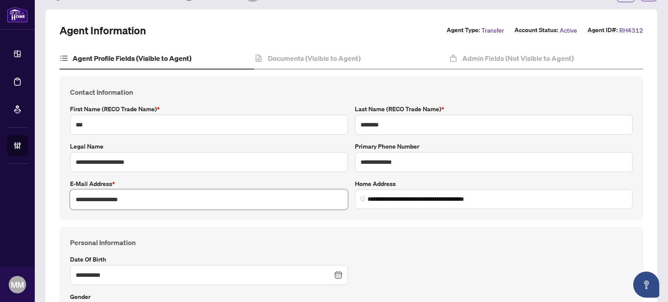
drag, startPoint x: 149, startPoint y: 201, endPoint x: 0, endPoint y: 210, distance: 149.0
click at [0, 210] on div "**********" at bounding box center [334, 151] width 668 height 302
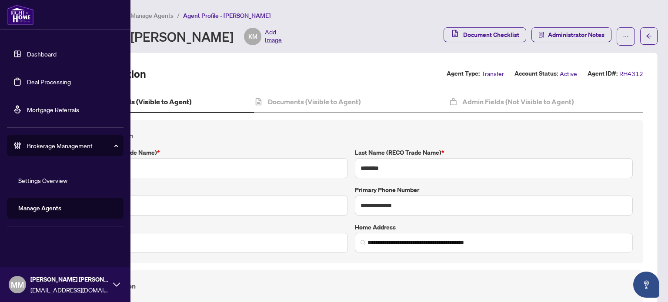
click at [28, 78] on link "Deal Processing" at bounding box center [49, 82] width 44 height 8
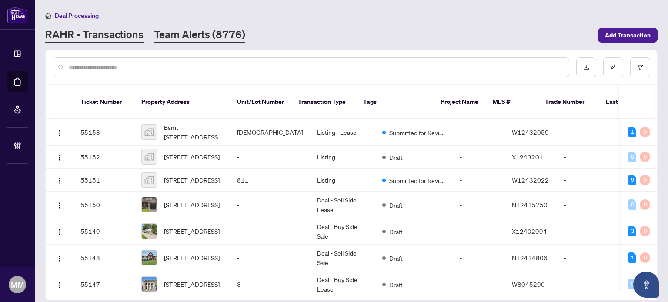
click at [189, 34] on link "Team Alerts (8776)" at bounding box center [199, 35] width 91 height 16
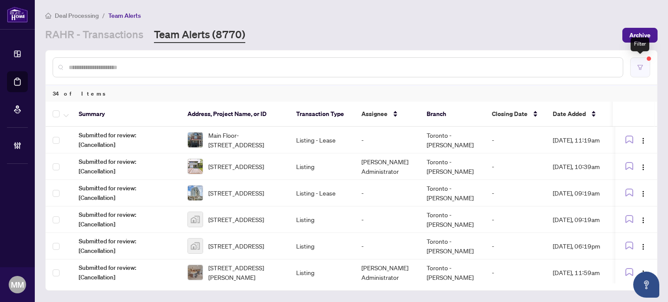
click at [335, 64] on button "button" at bounding box center [640, 67] width 20 height 20
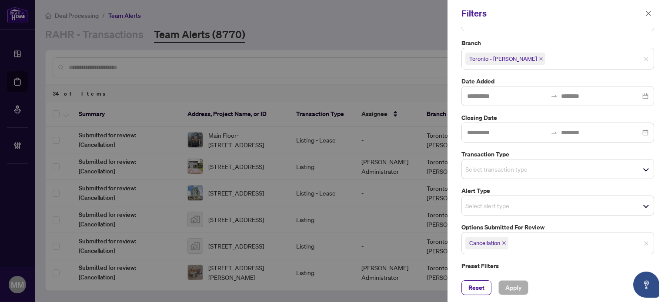
scroll to position [80, 0]
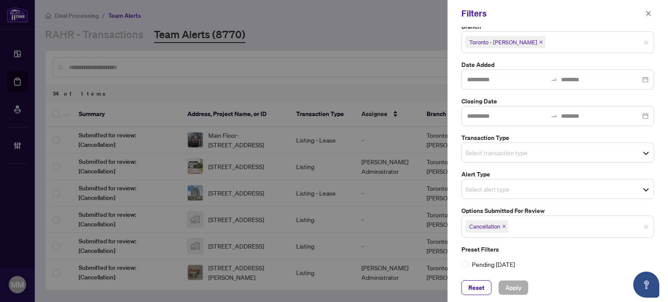
click at [335, 223] on input "search" at bounding box center [540, 226] width 61 height 10
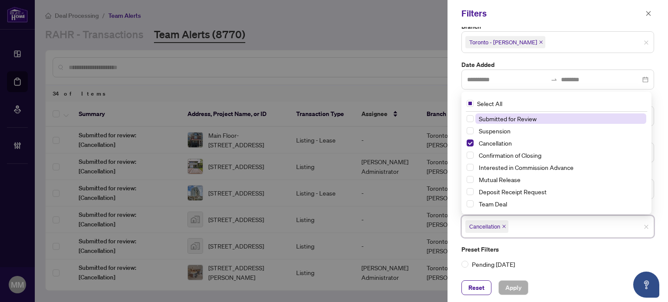
click at [335, 227] on span "Cancellation" at bounding box center [486, 227] width 43 height 12
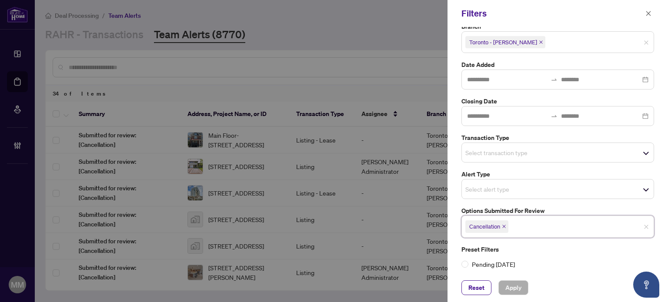
click at [335, 224] on icon "close" at bounding box center [504, 226] width 4 height 4
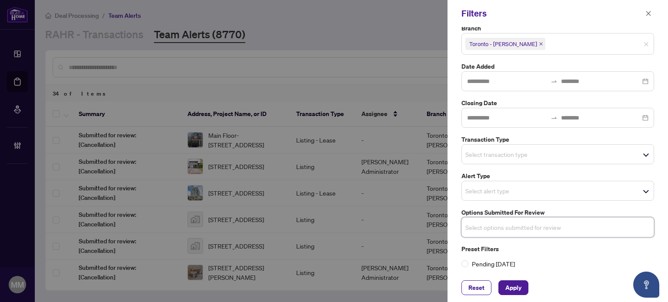
click at [335, 228] on input "search" at bounding box center [495, 227] width 61 height 10
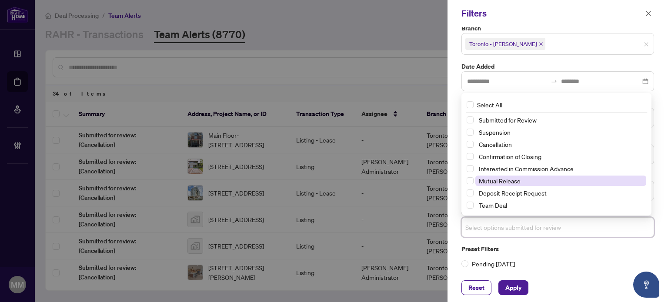
click at [335, 177] on span "Mutual Release" at bounding box center [500, 181] width 42 height 8
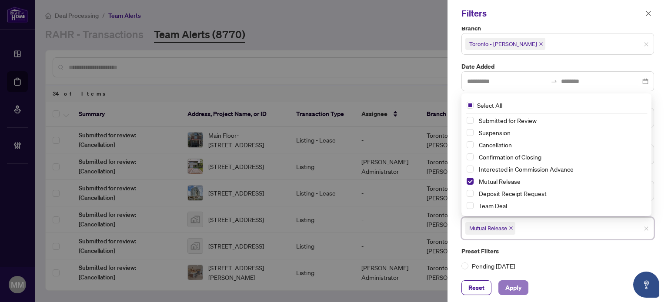
click at [335, 294] on span "Apply" at bounding box center [513, 288] width 16 height 14
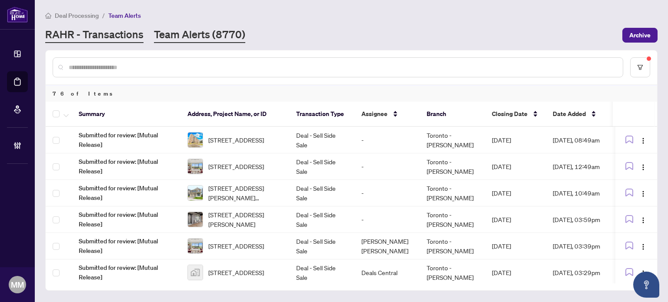
click at [114, 33] on link "RAHR - Transactions" at bounding box center [94, 35] width 98 height 16
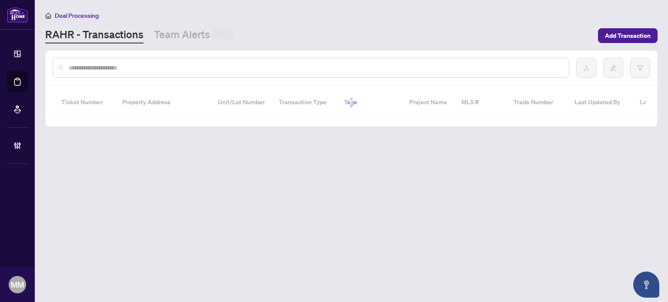
click at [125, 64] on input "text" at bounding box center [315, 68] width 493 height 10
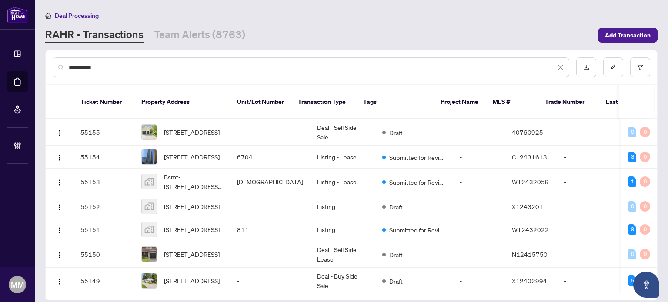
type input "**********"
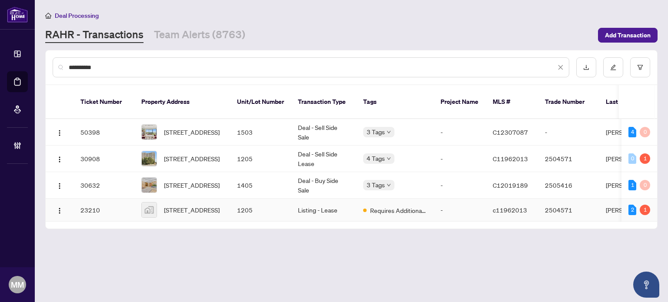
click at [273, 201] on td "1205" at bounding box center [260, 210] width 61 height 23
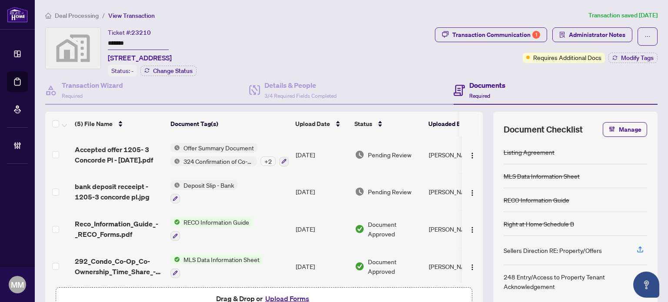
scroll to position [39, 0]
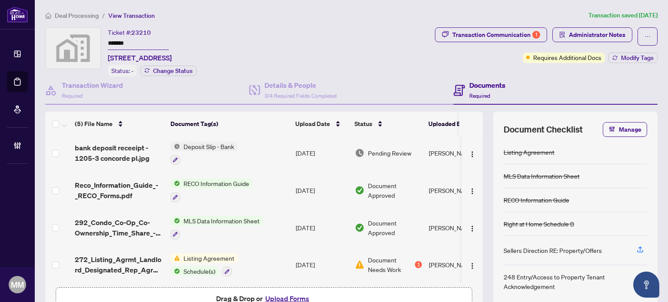
click at [77, 15] on span "Deal Processing" at bounding box center [77, 16] width 44 height 8
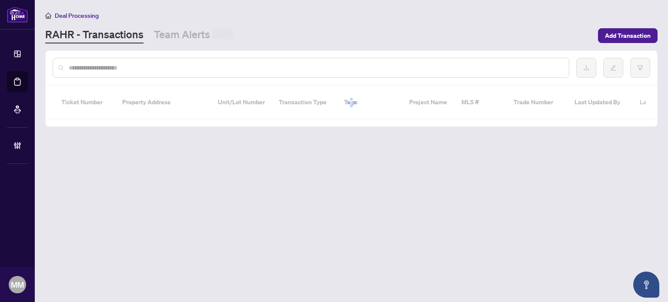
click at [202, 65] on input "text" at bounding box center [315, 68] width 493 height 10
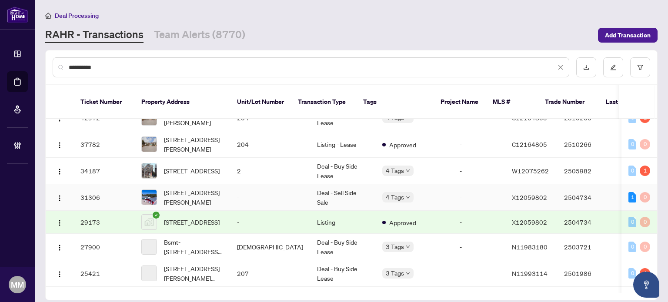
scroll to position [174, 0]
type input "**********"
click at [280, 189] on td "-" at bounding box center [270, 197] width 80 height 27
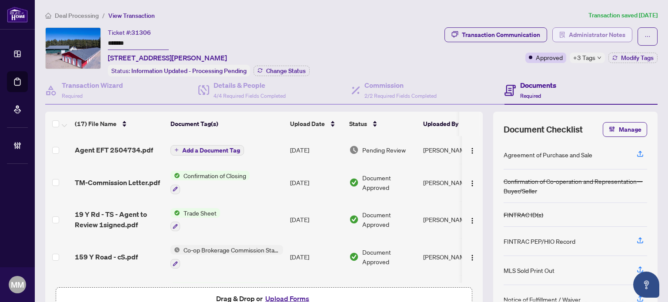
click at [335, 34] on span "Administrator Notes" at bounding box center [597, 35] width 57 height 14
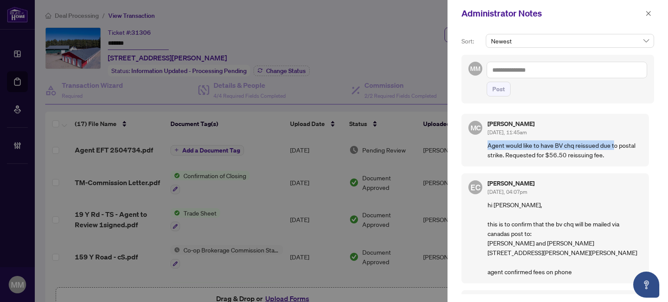
drag, startPoint x: 613, startPoint y: 147, endPoint x: 483, endPoint y: 142, distance: 130.2
click at [335, 142] on div "MC Maria Cheng Sep/29/2025, 11:45am Agent would like to have BV chq reissued du…" at bounding box center [555, 140] width 187 height 53
drag, startPoint x: 614, startPoint y: 156, endPoint x: 471, endPoint y: 139, distance: 144.1
click at [335, 139] on div "MC Maria Cheng Sep/29/2025, 11:45am Agent would like to have BV chq reissued du…" at bounding box center [555, 140] width 187 height 53
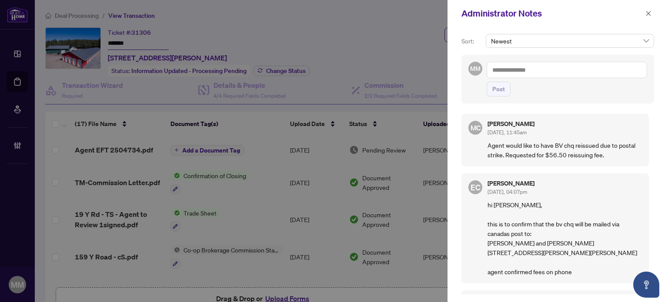
click at [335, 154] on p "Agent would like to have BV chq reissued due to postal strike. Requested for $5…" at bounding box center [565, 150] width 154 height 19
click at [335, 14] on icon "close" at bounding box center [649, 13] width 6 height 6
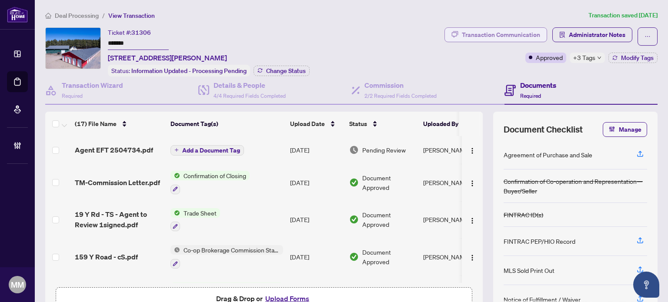
click at [335, 39] on div "Transaction Communication" at bounding box center [501, 35] width 78 height 14
type textarea "**********"
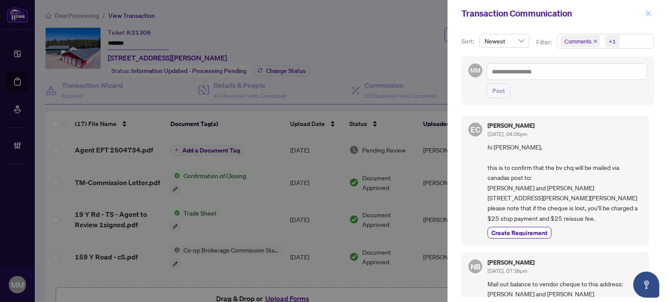
click at [335, 15] on button "button" at bounding box center [648, 13] width 11 height 10
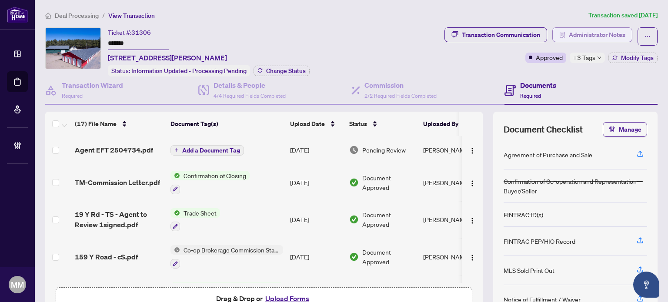
click at [335, 38] on span "Administrator Notes" at bounding box center [597, 35] width 57 height 14
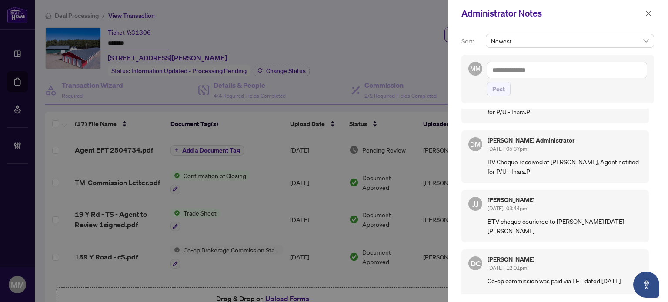
scroll to position [261, 0]
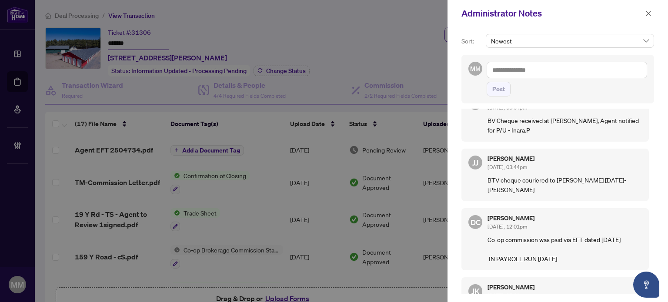
click at [335, 10] on div "Administrator Notes" at bounding box center [558, 13] width 221 height 27
click at [335, 13] on icon "close" at bounding box center [649, 13] width 6 height 6
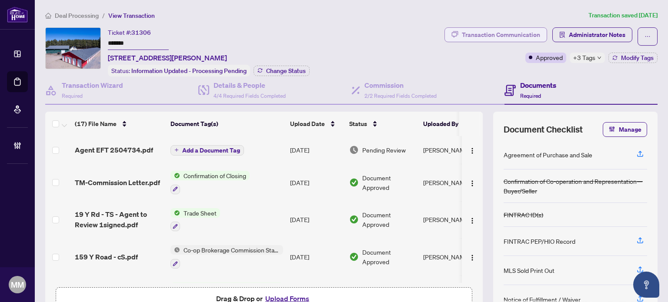
click at [335, 39] on div "Transaction Communication" at bounding box center [501, 35] width 78 height 14
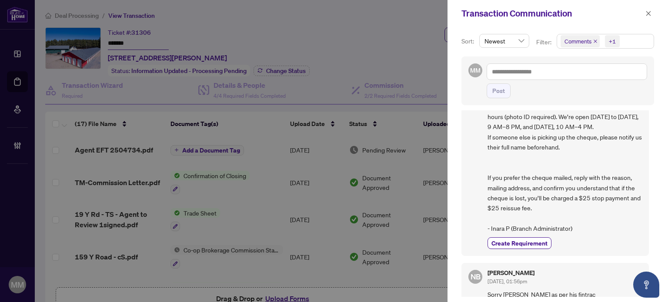
scroll to position [348, 0]
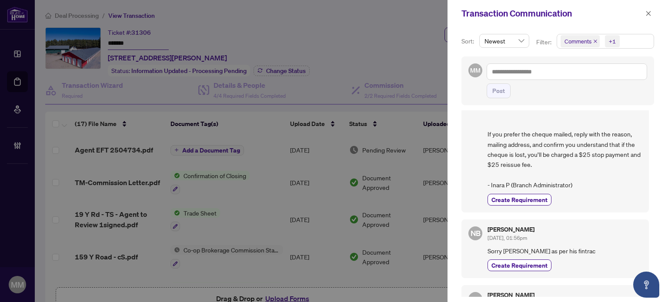
click at [335, 191] on span "The BTV cheque is ready for pickup at the Don Mills Branch (1396 Don Mills Rd B…" at bounding box center [565, 114] width 154 height 153
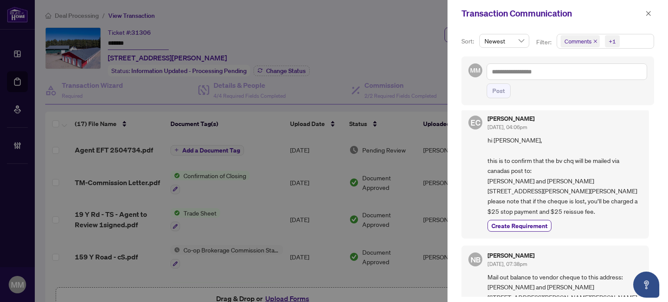
scroll to position [0, 0]
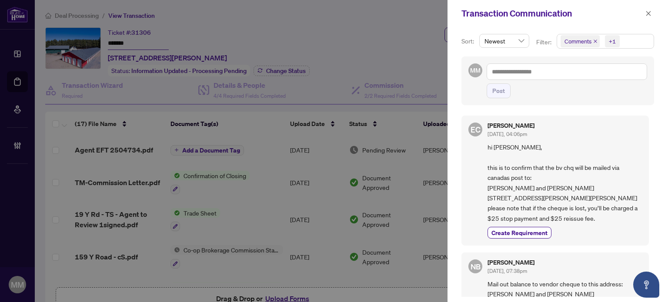
click at [335, 147] on span "hi Nancy, this is to confirm that the bv chq will be mailed via canadas post to…" at bounding box center [565, 182] width 154 height 81
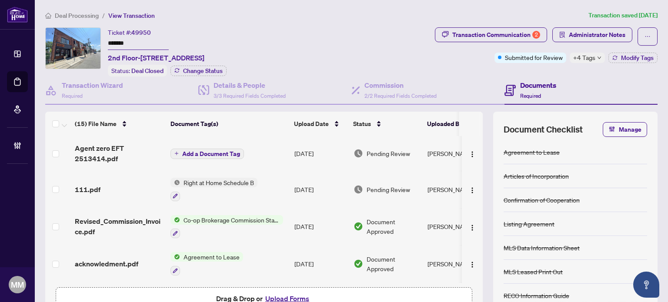
click at [94, 12] on span "Deal Processing" at bounding box center [77, 16] width 44 height 8
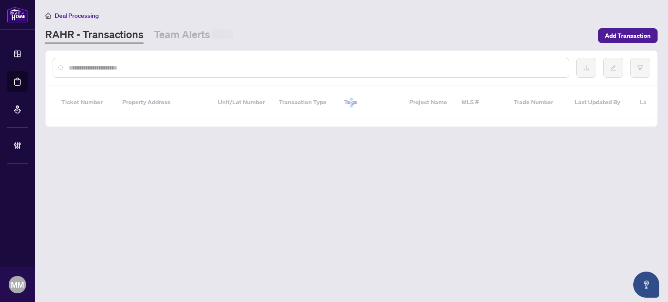
click at [174, 77] on div at bounding box center [311, 68] width 517 height 20
click at [179, 69] on input "text" at bounding box center [315, 68] width 493 height 10
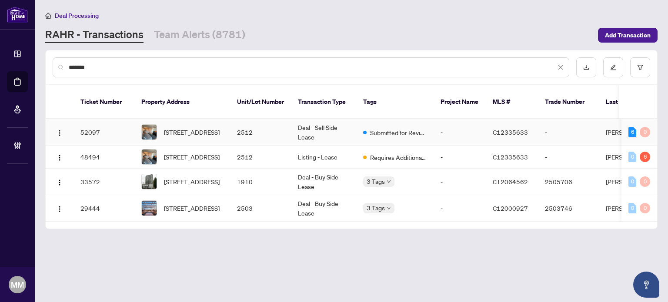
type input "*******"
click at [263, 119] on td "2512" at bounding box center [260, 132] width 61 height 27
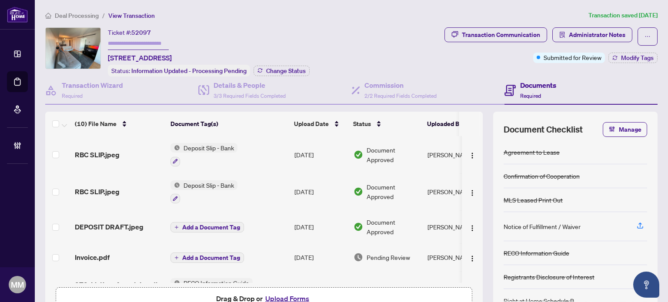
click at [574, 39] on span "Administrator Notes" at bounding box center [597, 35] width 57 height 14
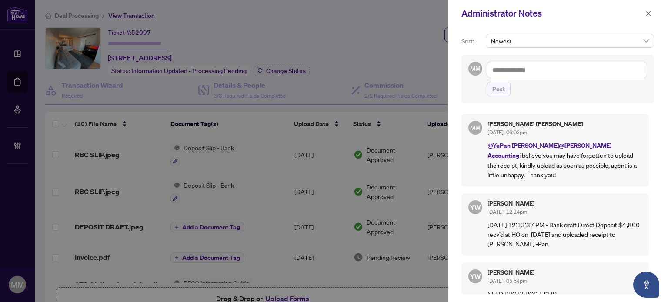
click at [640, 13] on div "Administrator Notes" at bounding box center [552, 13] width 181 height 13
click at [647, 13] on icon "close" at bounding box center [648, 13] width 5 height 5
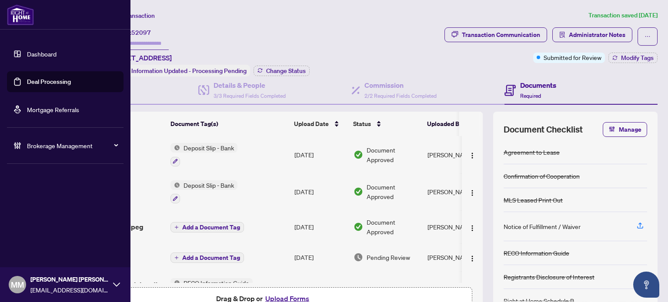
drag, startPoint x: 40, startPoint y: 88, endPoint x: 68, endPoint y: 90, distance: 28.4
click at [40, 86] on link "Deal Processing" at bounding box center [49, 82] width 44 height 8
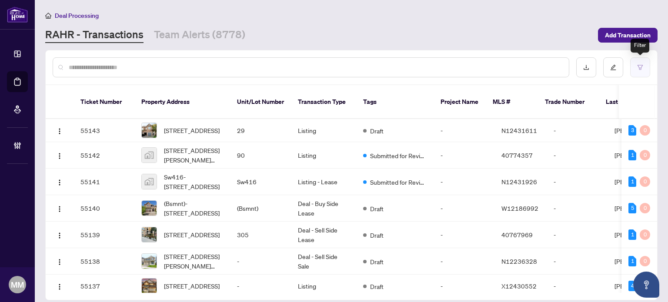
click at [639, 73] on button "button" at bounding box center [640, 67] width 20 height 20
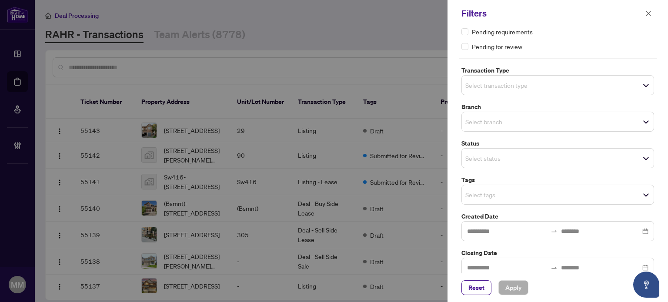
scroll to position [46, 0]
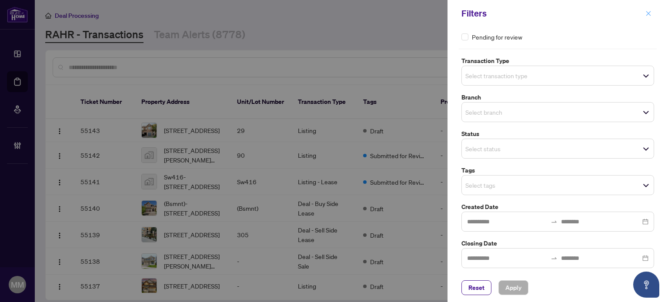
click at [646, 13] on icon "close" at bounding box center [649, 13] width 6 height 6
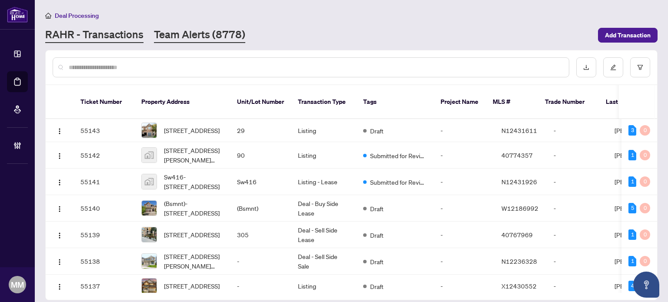
click at [187, 38] on link "Team Alerts (8778)" at bounding box center [199, 35] width 91 height 16
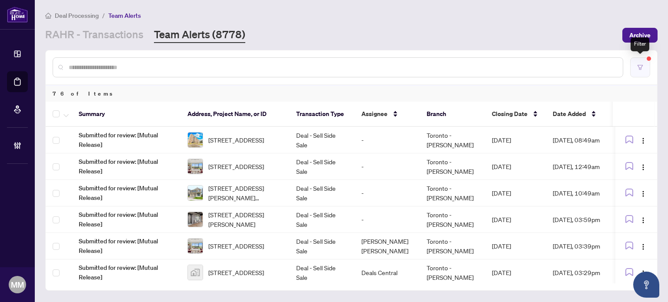
click at [644, 69] on button "button" at bounding box center [640, 67] width 20 height 20
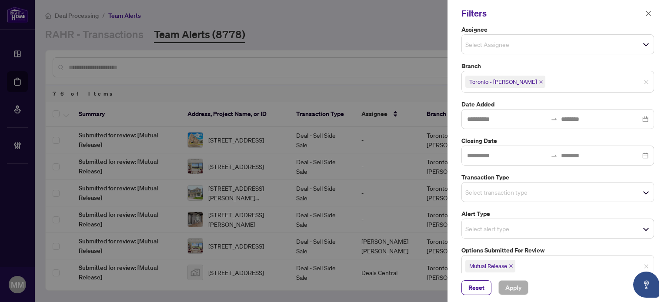
scroll to position [80, 0]
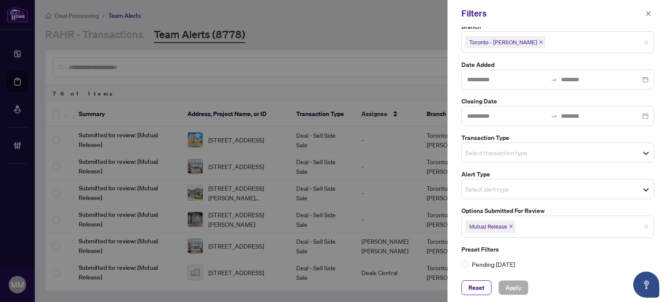
click at [514, 226] on span "Mutual Release" at bounding box center [490, 227] width 50 height 12
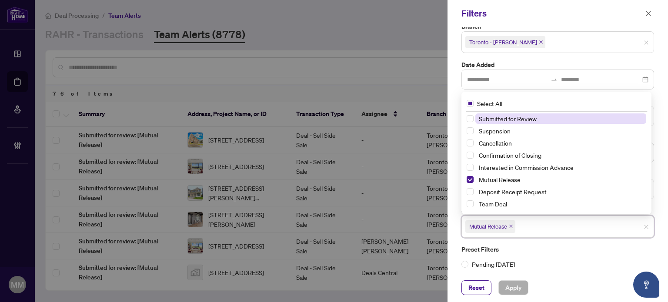
click at [512, 226] on icon "close" at bounding box center [511, 226] width 4 height 4
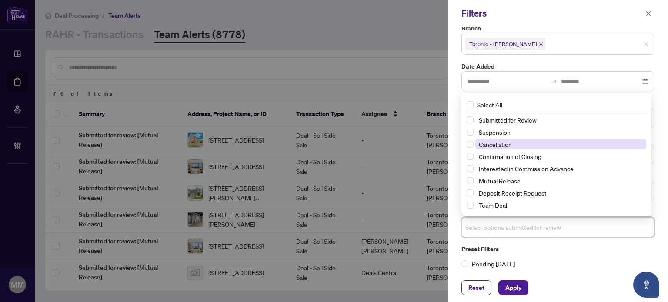
click at [483, 141] on span "Cancellation" at bounding box center [495, 145] width 33 height 8
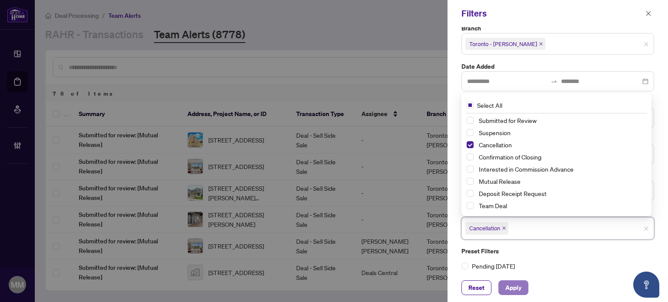
click at [511, 287] on span "Apply" at bounding box center [513, 288] width 16 height 14
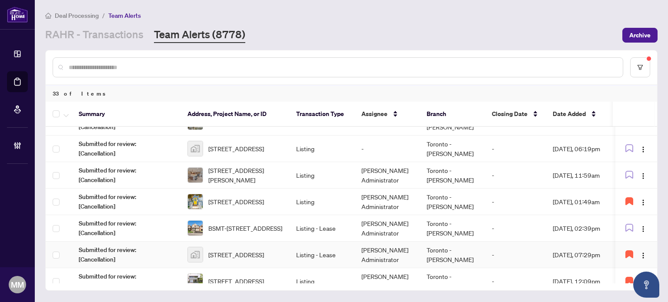
scroll to position [0, 0]
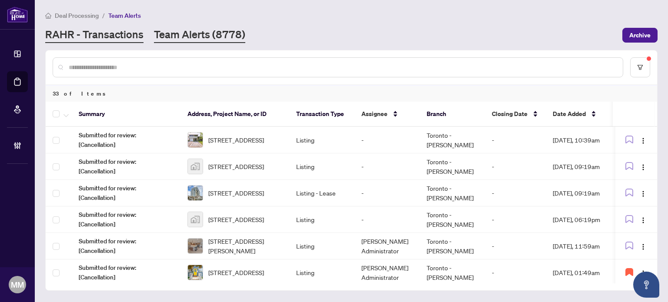
click at [137, 29] on link "RAHR - Transactions" at bounding box center [94, 35] width 98 height 16
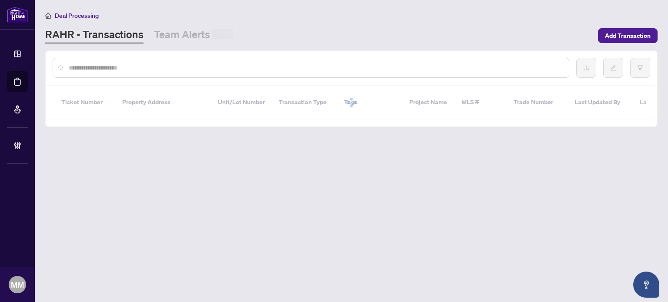
click at [155, 67] on input "text" at bounding box center [315, 68] width 493 height 10
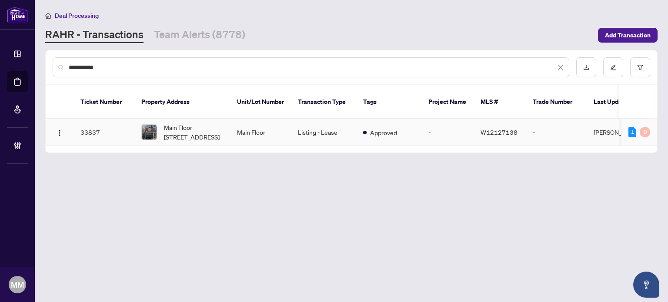
type input "**********"
click at [320, 120] on td "Listing - Lease" at bounding box center [323, 132] width 65 height 27
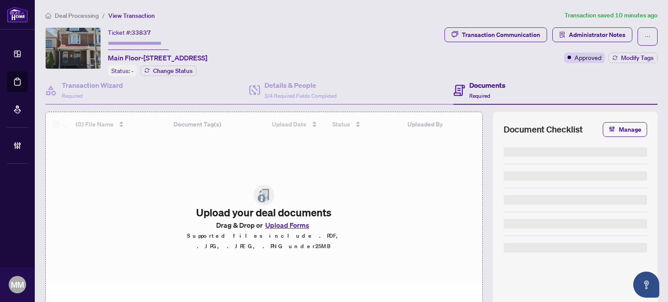
drag, startPoint x: 586, startPoint y: 74, endPoint x: 578, endPoint y: 73, distance: 8.7
click at [586, 74] on div "Transaction Communication Administrator Notes Approved Modify Tags" at bounding box center [551, 51] width 217 height 49
click at [470, 85] on h4 "Documents" at bounding box center [487, 85] width 36 height 10
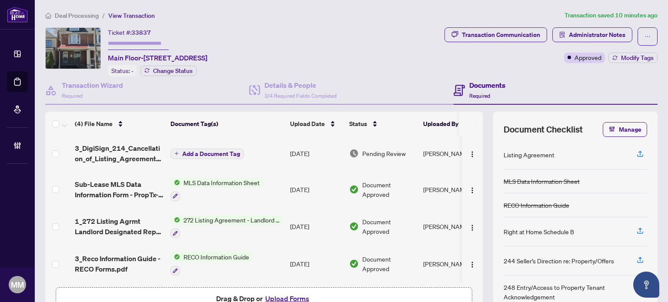
click at [298, 150] on td "Sep/29/2025" at bounding box center [316, 153] width 59 height 35
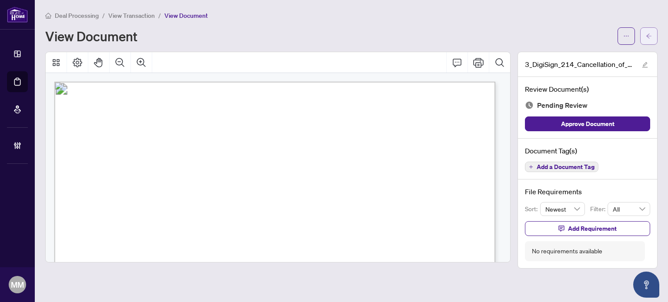
click at [656, 31] on button "button" at bounding box center [648, 35] width 17 height 17
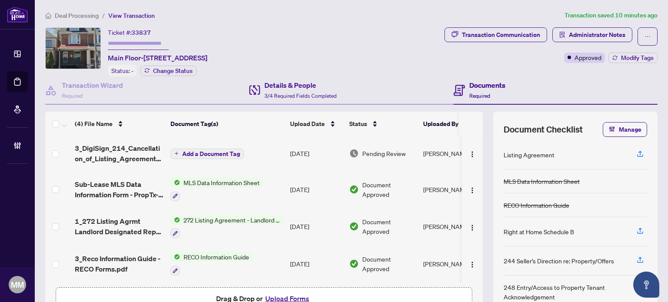
click at [352, 99] on div "Details & People 3/4 Required Fields Completed" at bounding box center [351, 91] width 204 height 28
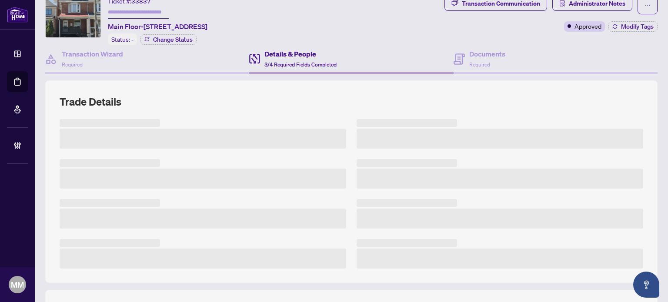
scroll to position [44, 0]
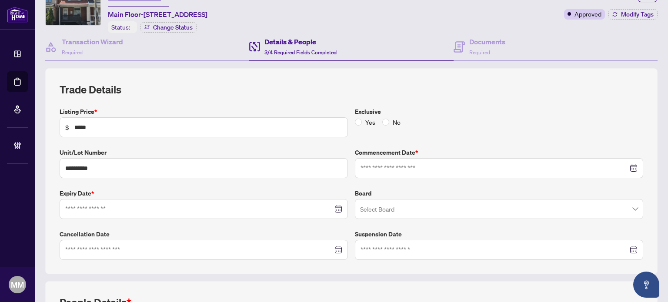
type input "**********"
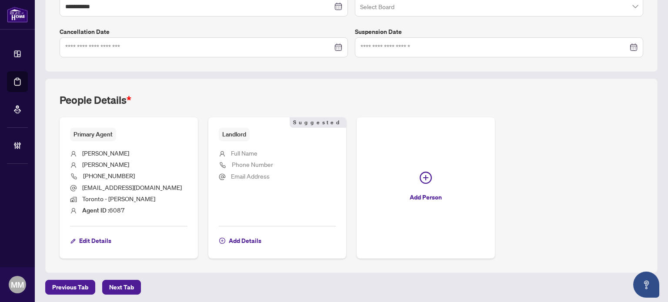
scroll to position [72, 0]
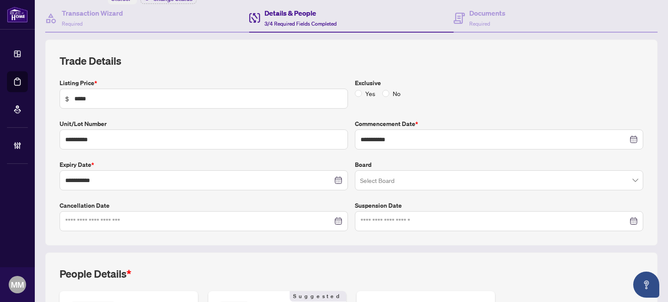
click at [448, 66] on div "**********" at bounding box center [352, 142] width 584 height 177
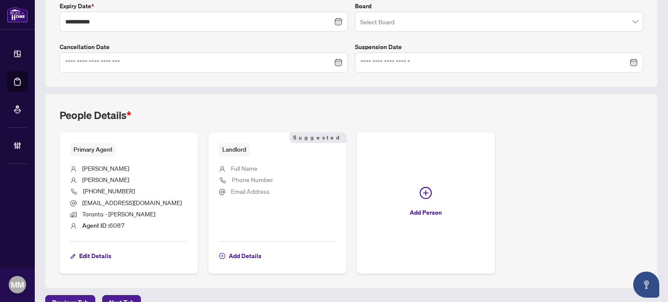
scroll to position [246, 0]
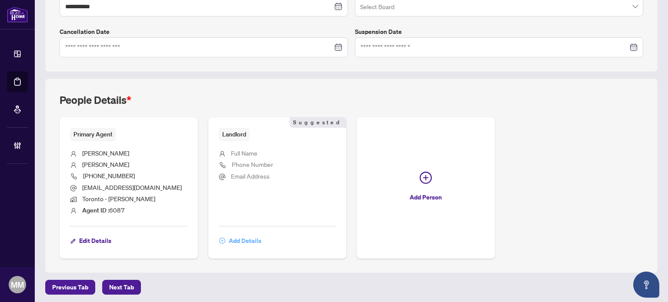
click at [239, 240] on span "Add Details" at bounding box center [245, 241] width 33 height 14
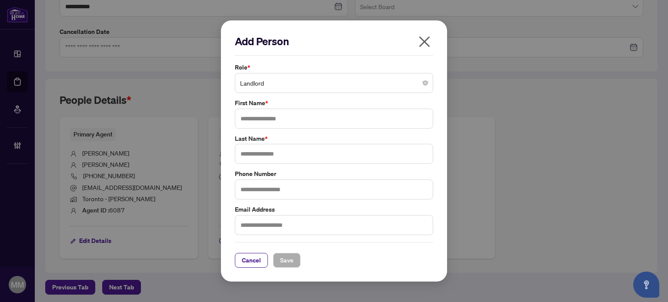
click at [432, 37] on button "button" at bounding box center [424, 43] width 17 height 19
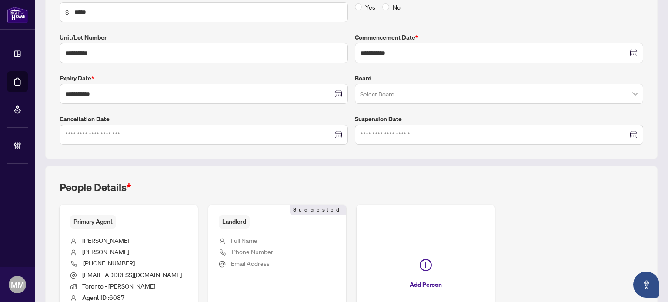
scroll to position [0, 0]
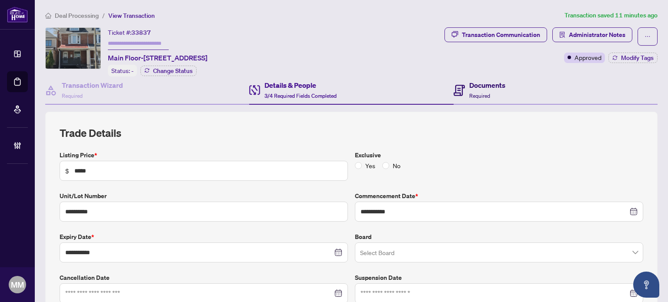
drag, startPoint x: 489, startPoint y: 87, endPoint x: 252, endPoint y: 44, distance: 240.5
click at [489, 87] on h4 "Documents" at bounding box center [487, 85] width 36 height 10
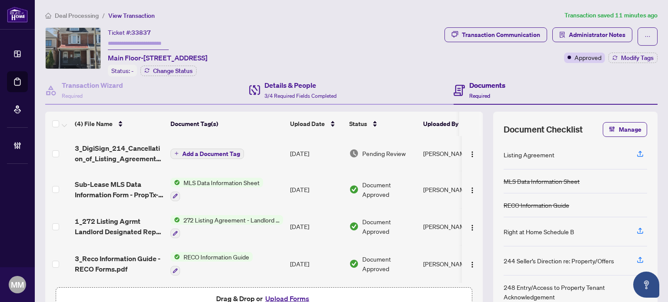
click at [348, 94] on div "Details & People 3/4 Required Fields Completed" at bounding box center [351, 91] width 204 height 28
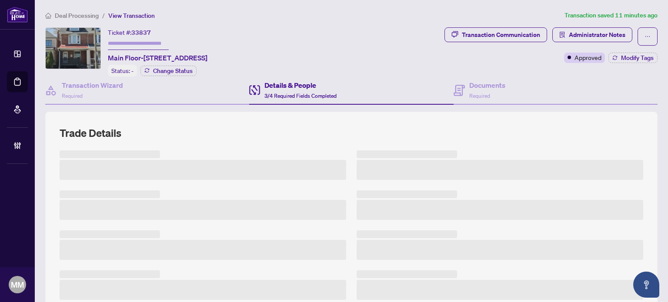
click at [339, 137] on h2 "Trade Details" at bounding box center [352, 133] width 584 height 14
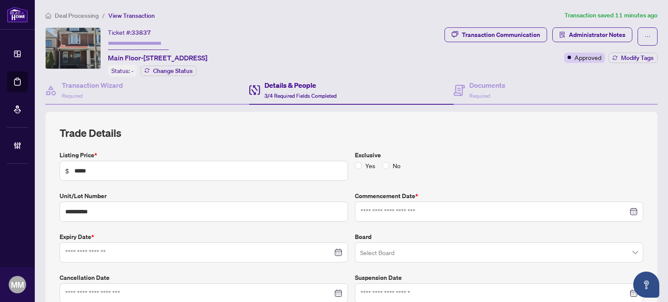
type input "**********"
click at [505, 115] on div "**********" at bounding box center [351, 215] width 612 height 206
click at [338, 38] on div "Ticket #: 33837 Main Floor-1644 Dufferin St, Toronto, Ontario M6H 3L8, Canada S…" at bounding box center [243, 51] width 396 height 49
click at [96, 17] on span "Deal Processing" at bounding box center [77, 16] width 44 height 8
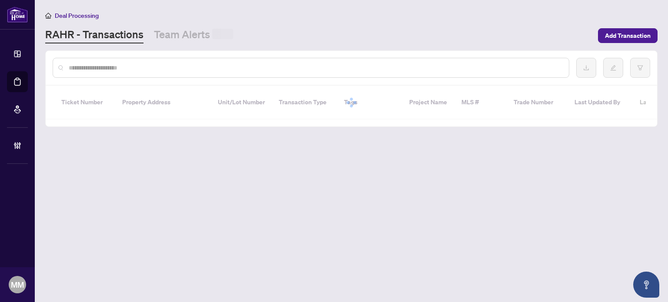
click at [184, 67] on input "text" at bounding box center [315, 68] width 493 height 10
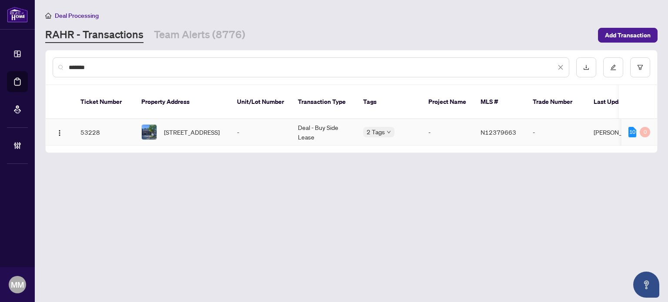
type input "*******"
click at [376, 127] on body "Dashboard Deal Processing Mortgage Referrals Brokerage Management MM Maegan Mar…" at bounding box center [334, 151] width 668 height 302
click at [489, 128] on span "N12379663" at bounding box center [499, 132] width 36 height 8
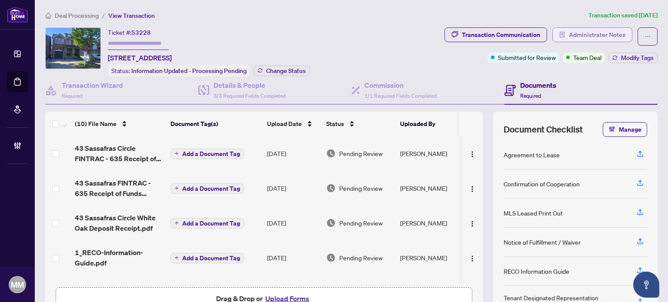
click at [593, 33] on span "Administrator Notes" at bounding box center [597, 35] width 57 height 14
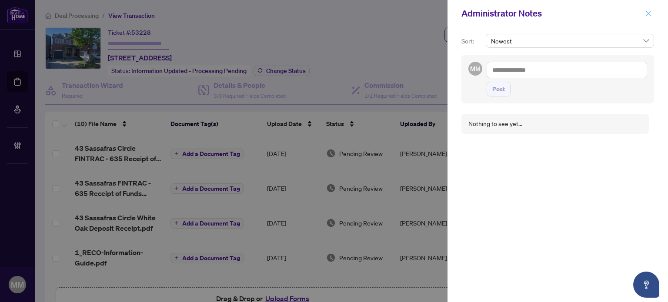
click at [643, 10] on button "button" at bounding box center [648, 13] width 11 height 10
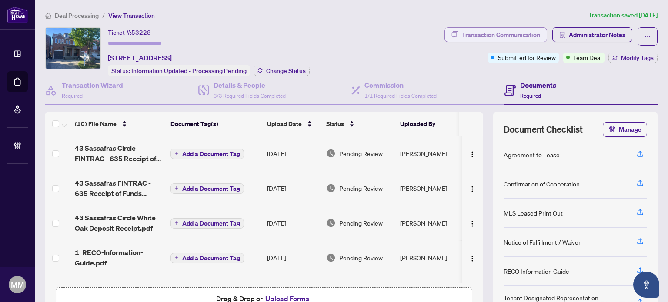
click at [488, 33] on div "Transaction Communication" at bounding box center [501, 35] width 78 height 14
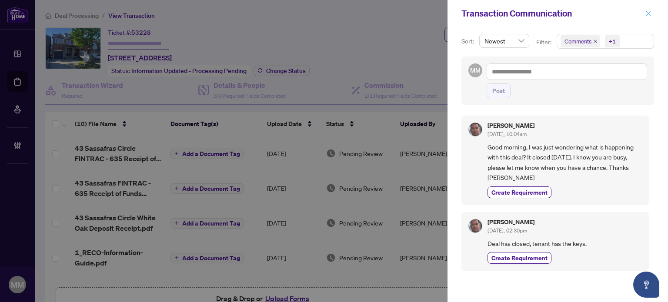
click at [653, 11] on button "button" at bounding box center [648, 13] width 11 height 10
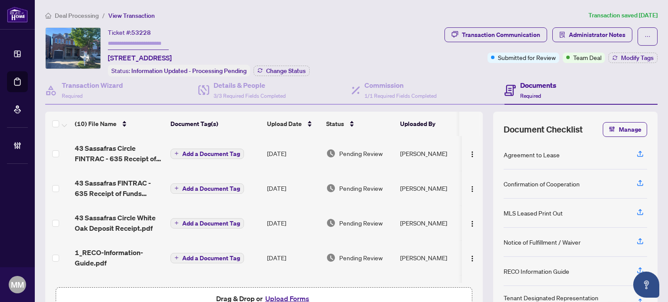
click at [49, 109] on div "Transaction Wizard Required Details & People 3/3 Required Fields Completed Comm…" at bounding box center [351, 201] width 612 height 248
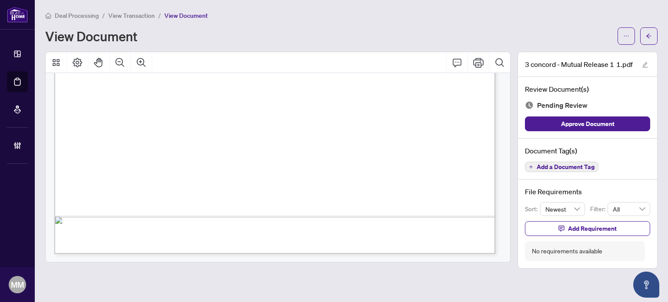
scroll to position [224, 0]
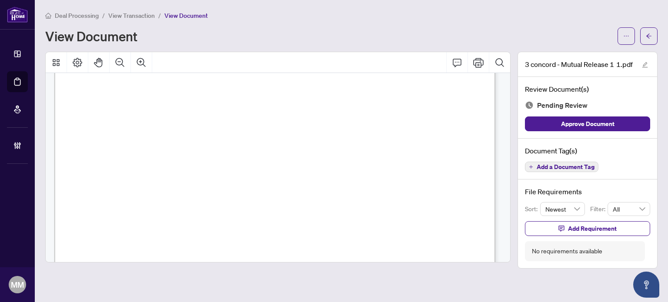
click at [648, 45] on div "Deal Processing / View Transaction / View Document View Document 3 concord - Mu…" at bounding box center [351, 139] width 612 height 258
click at [649, 36] on icon "arrow-left" at bounding box center [649, 36] width 6 height 6
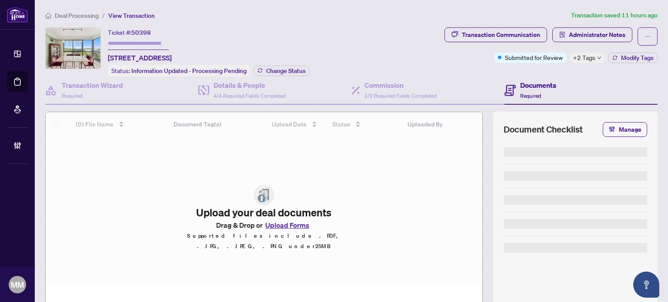
scroll to position [52, 0]
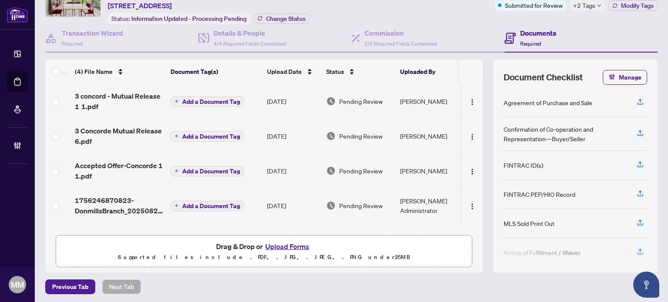
click at [379, 128] on td "Pending Review" at bounding box center [360, 136] width 74 height 35
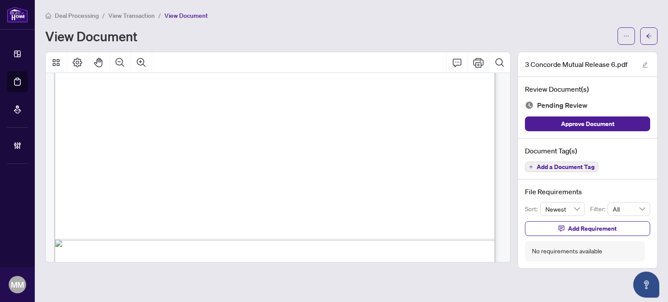
scroll to position [392, 0]
click at [631, 34] on button "button" at bounding box center [626, 35] width 17 height 17
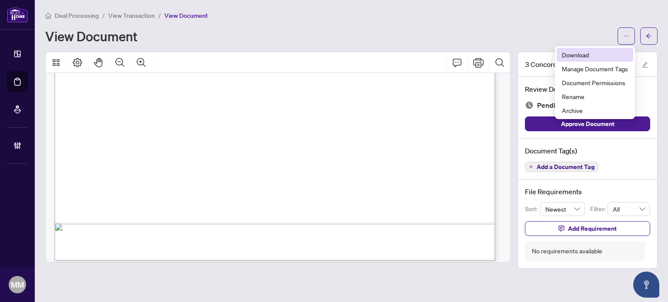
click at [604, 50] on span "Download" at bounding box center [595, 55] width 66 height 10
